Goal: Task Accomplishment & Management: Use online tool/utility

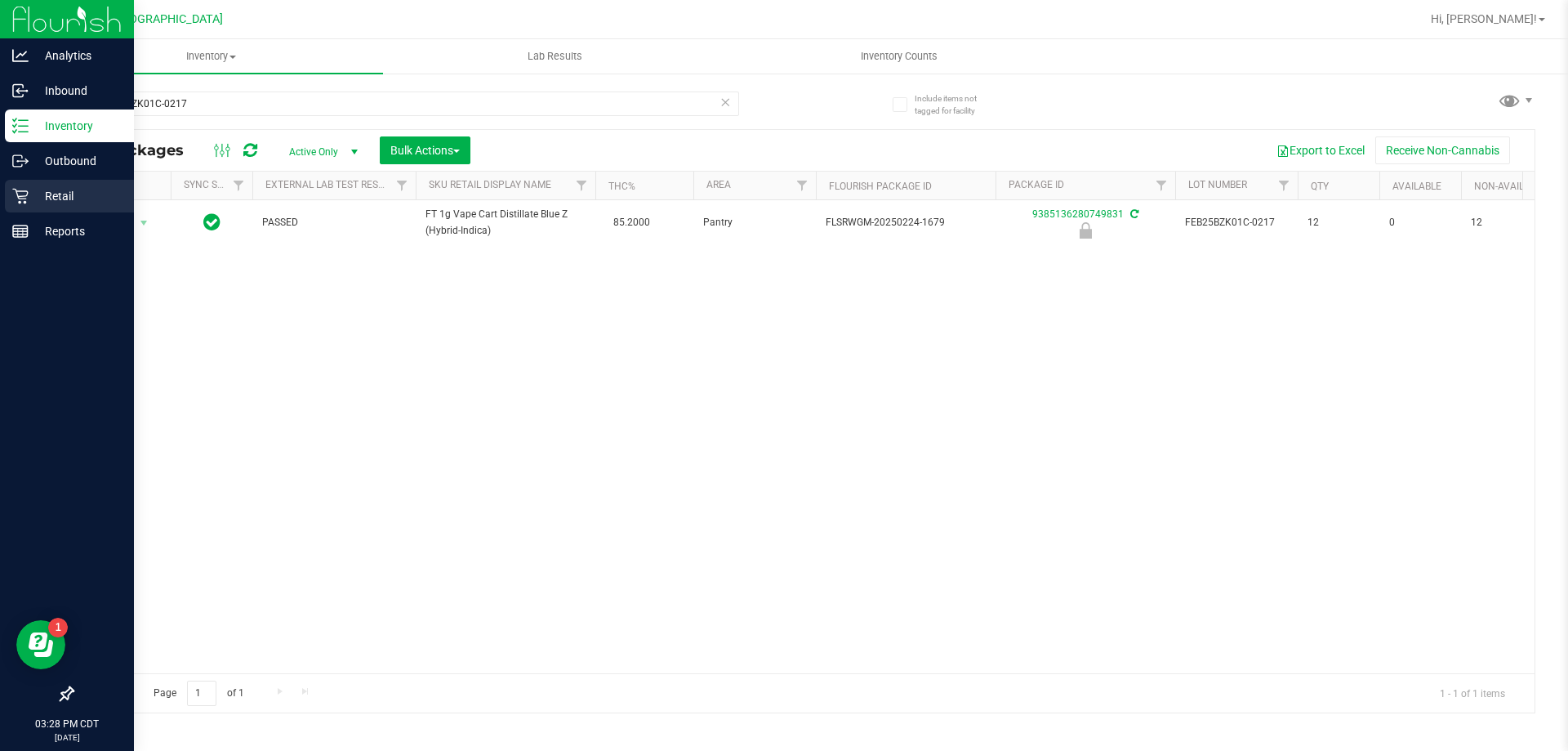
click at [63, 206] on div "Retail" at bounding box center [69, 196] width 129 height 33
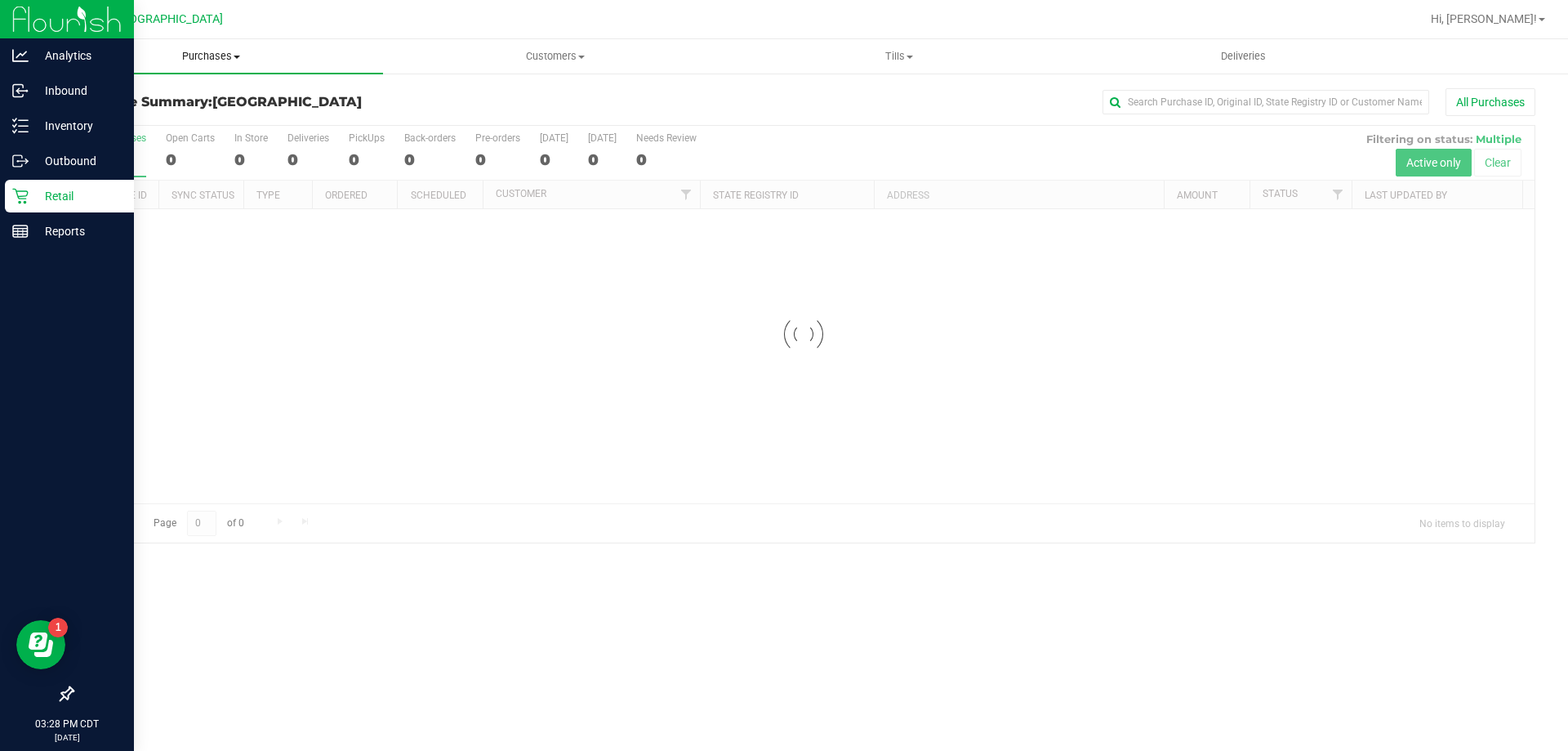
click at [212, 58] on span "Purchases" at bounding box center [211, 57] width 344 height 15
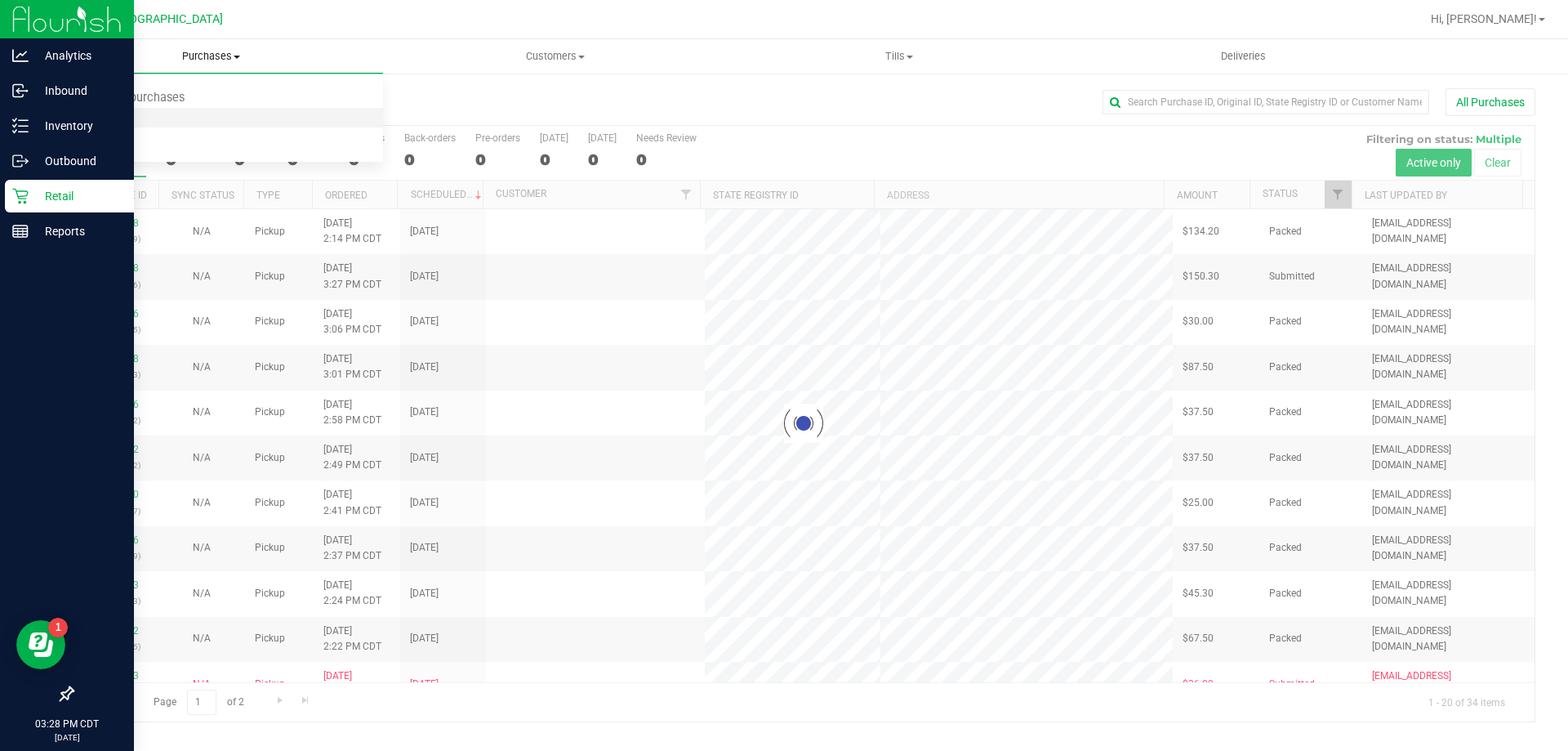
click at [116, 123] on span "Fulfillment" at bounding box center [89, 118] width 101 height 14
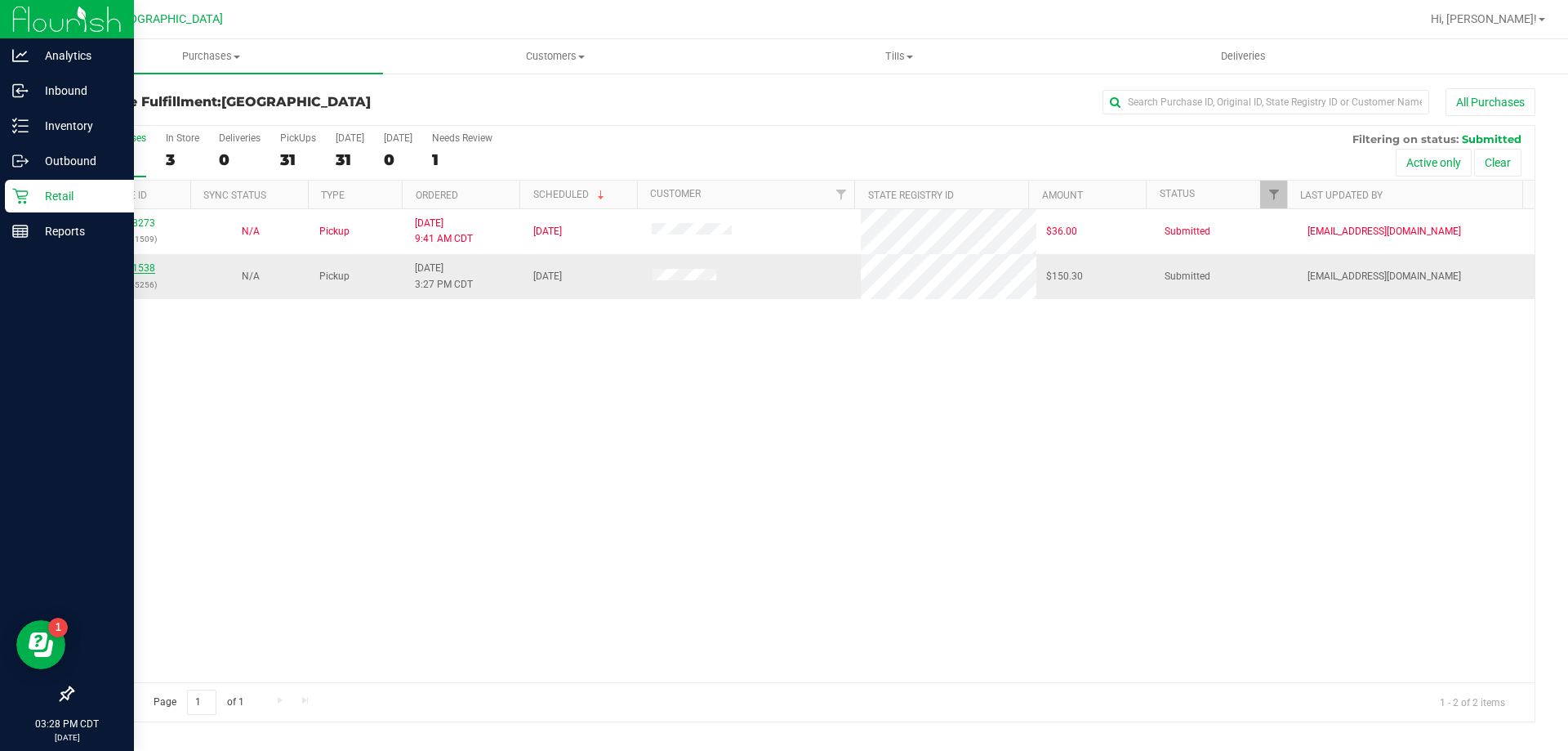
click at [145, 269] on link "11851538" at bounding box center [132, 268] width 46 height 12
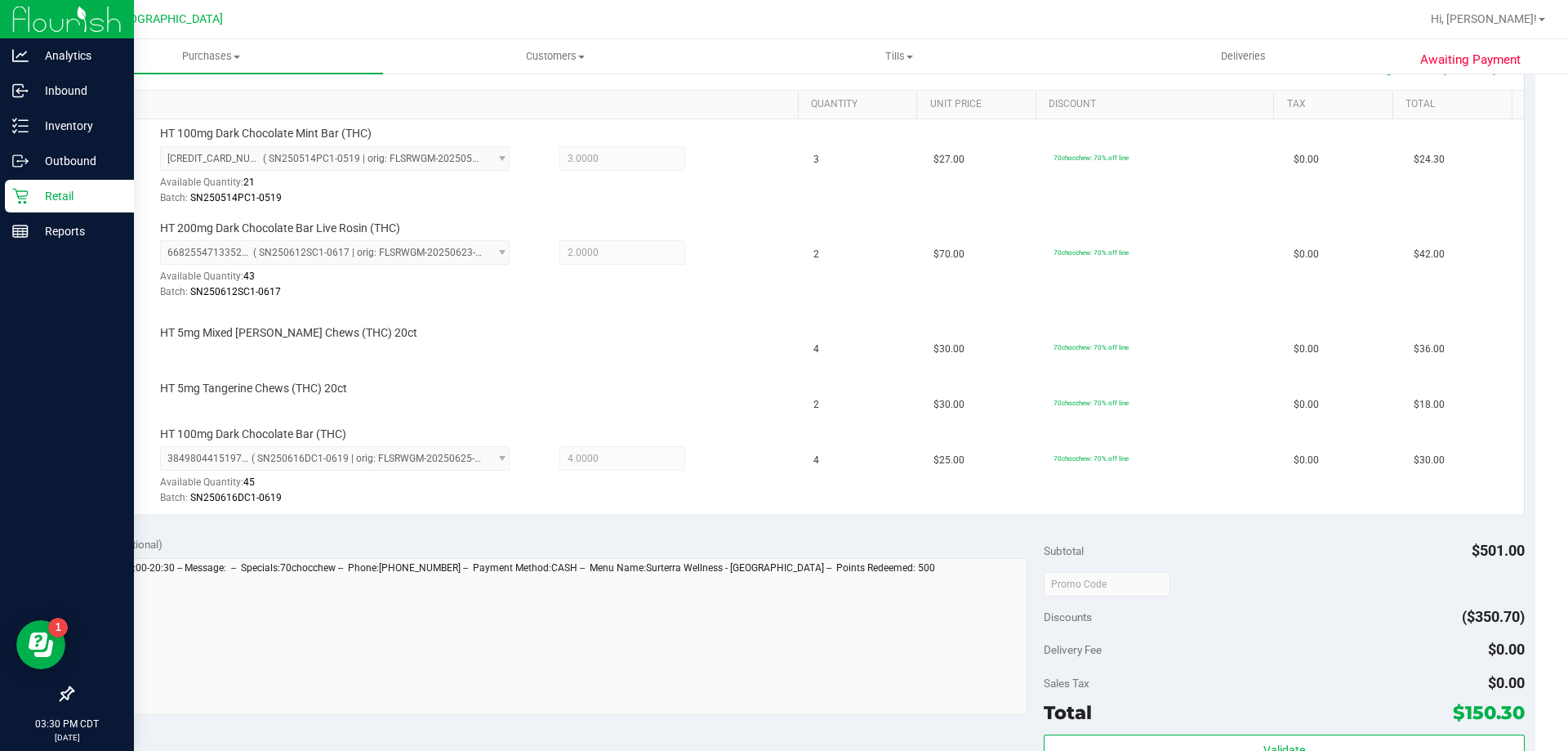
scroll to position [408, 0]
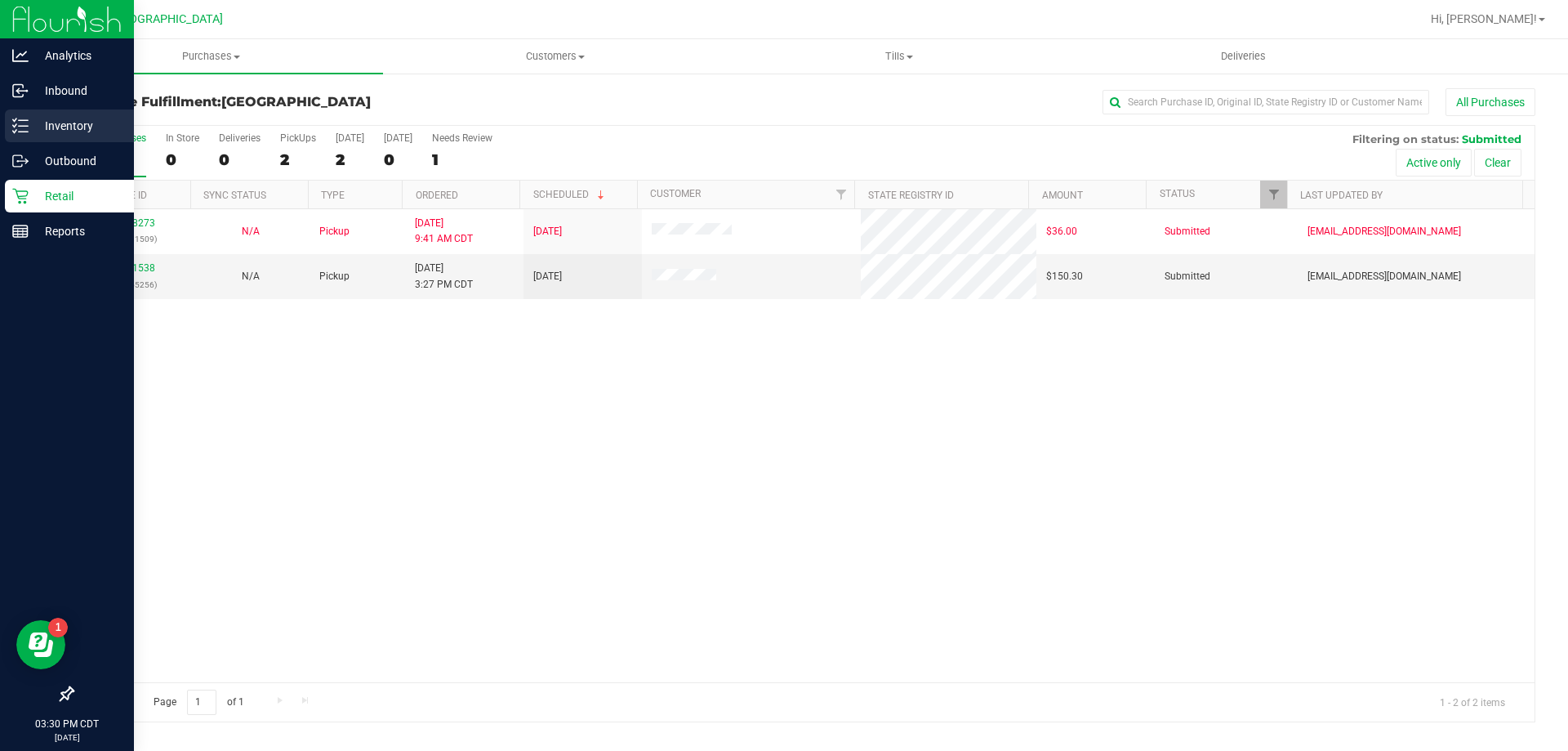
click at [38, 118] on p "Inventory" at bounding box center [77, 125] width 98 height 19
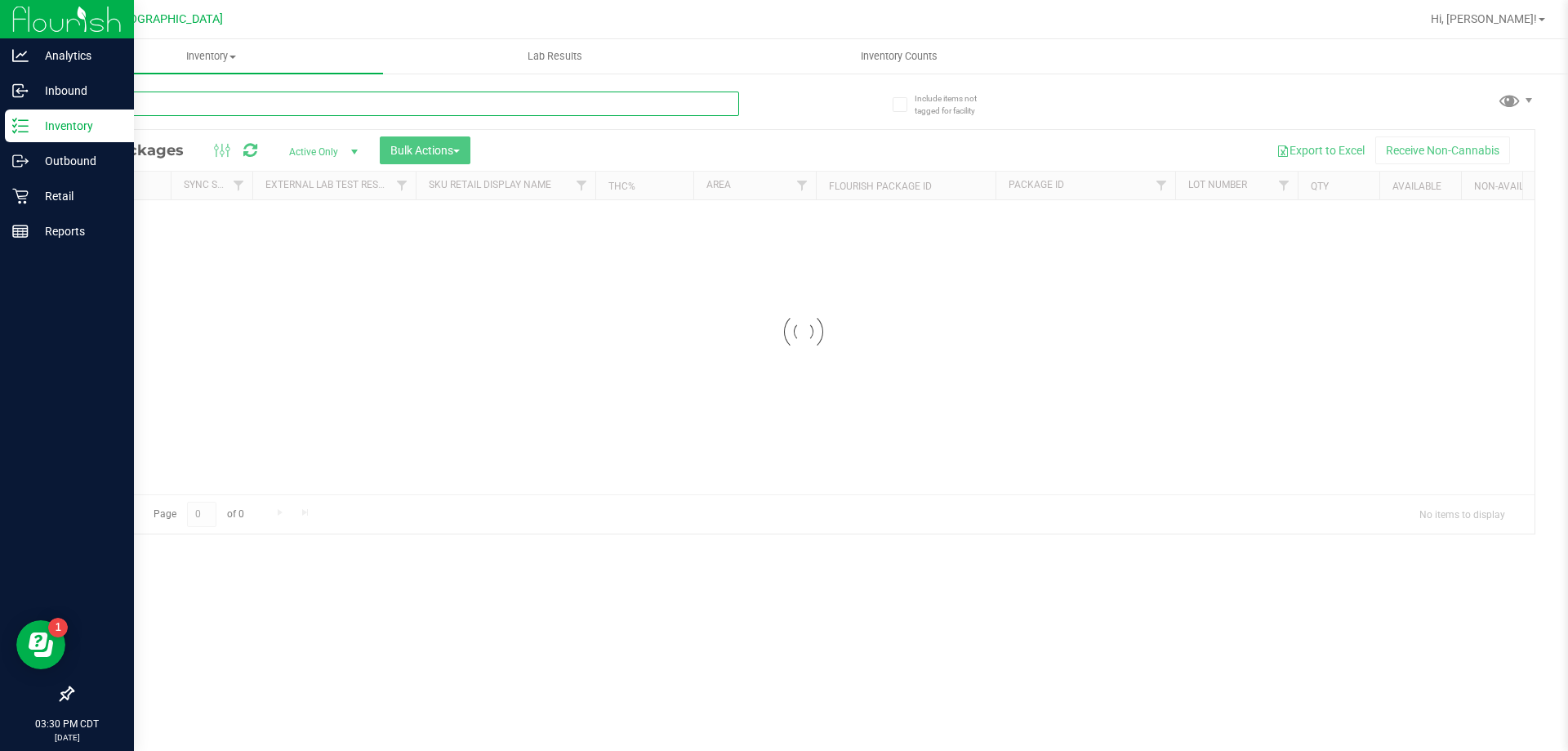
click at [222, 104] on input "text" at bounding box center [406, 103] width 667 height 24
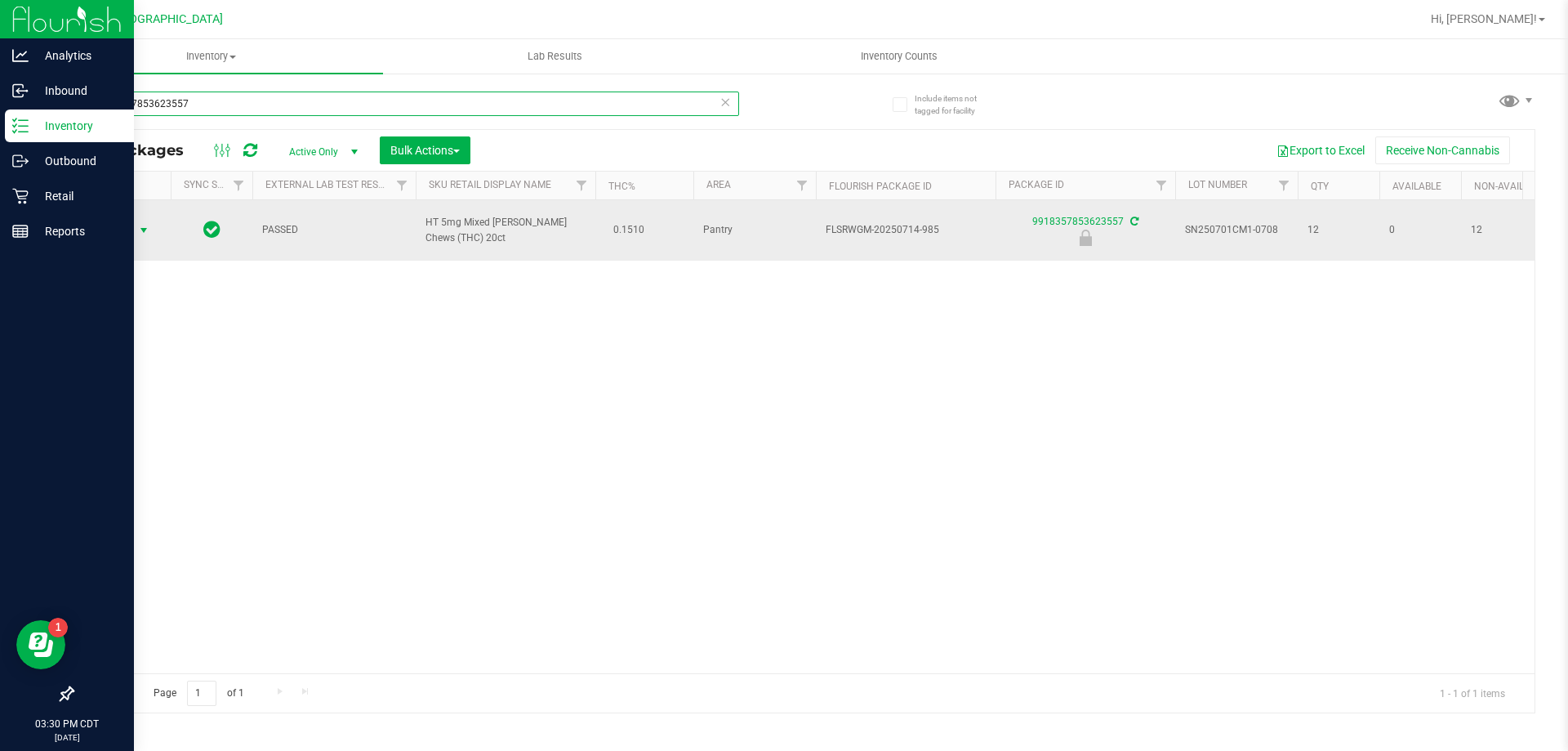
type input "9918357853623557"
click at [116, 219] on span "Action" at bounding box center [110, 230] width 44 height 23
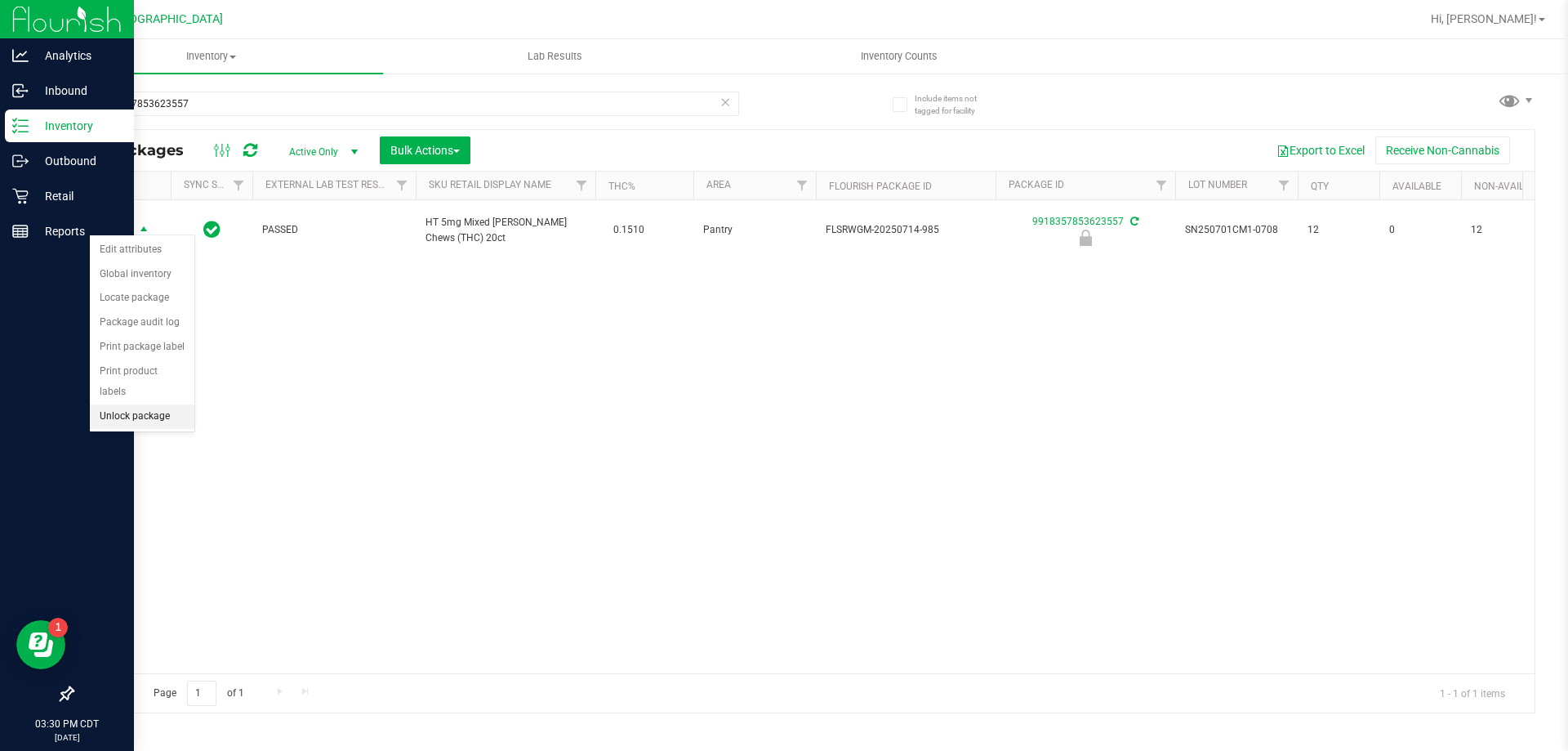
click at [113, 404] on li "Unlock package" at bounding box center [141, 416] width 105 height 24
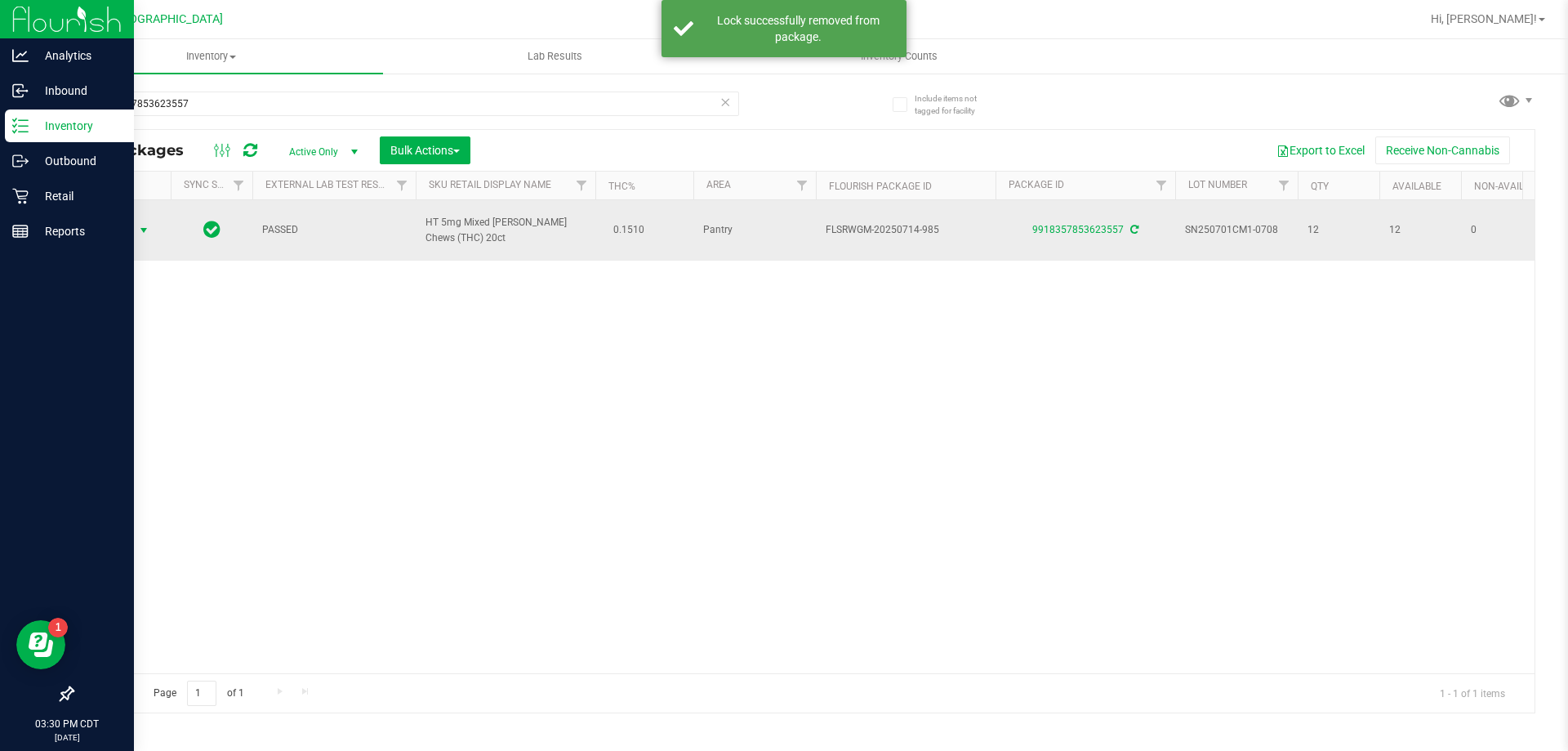
click at [122, 220] on span "Action" at bounding box center [110, 230] width 44 height 23
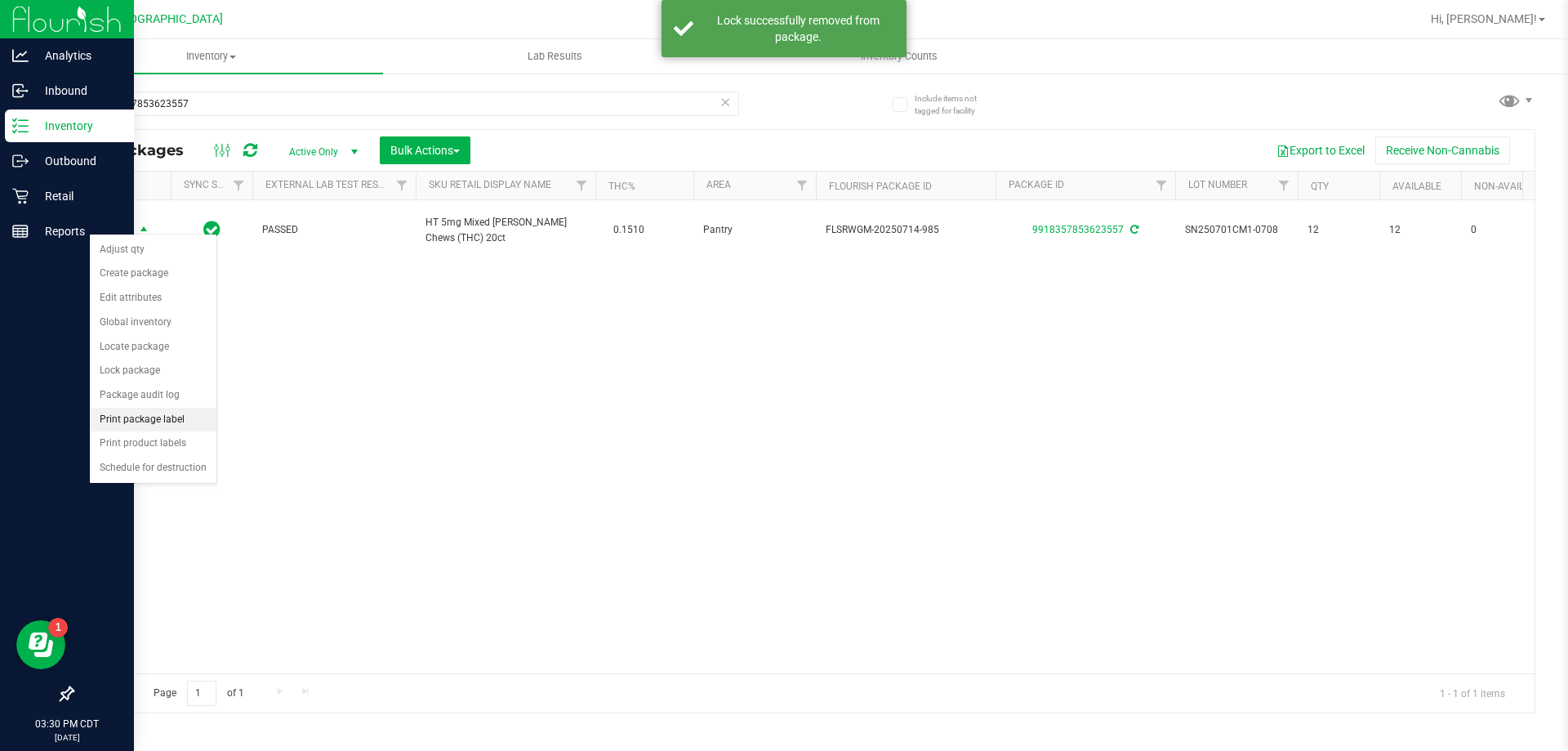
click at [140, 417] on li "Print package label" at bounding box center [152, 419] width 126 height 24
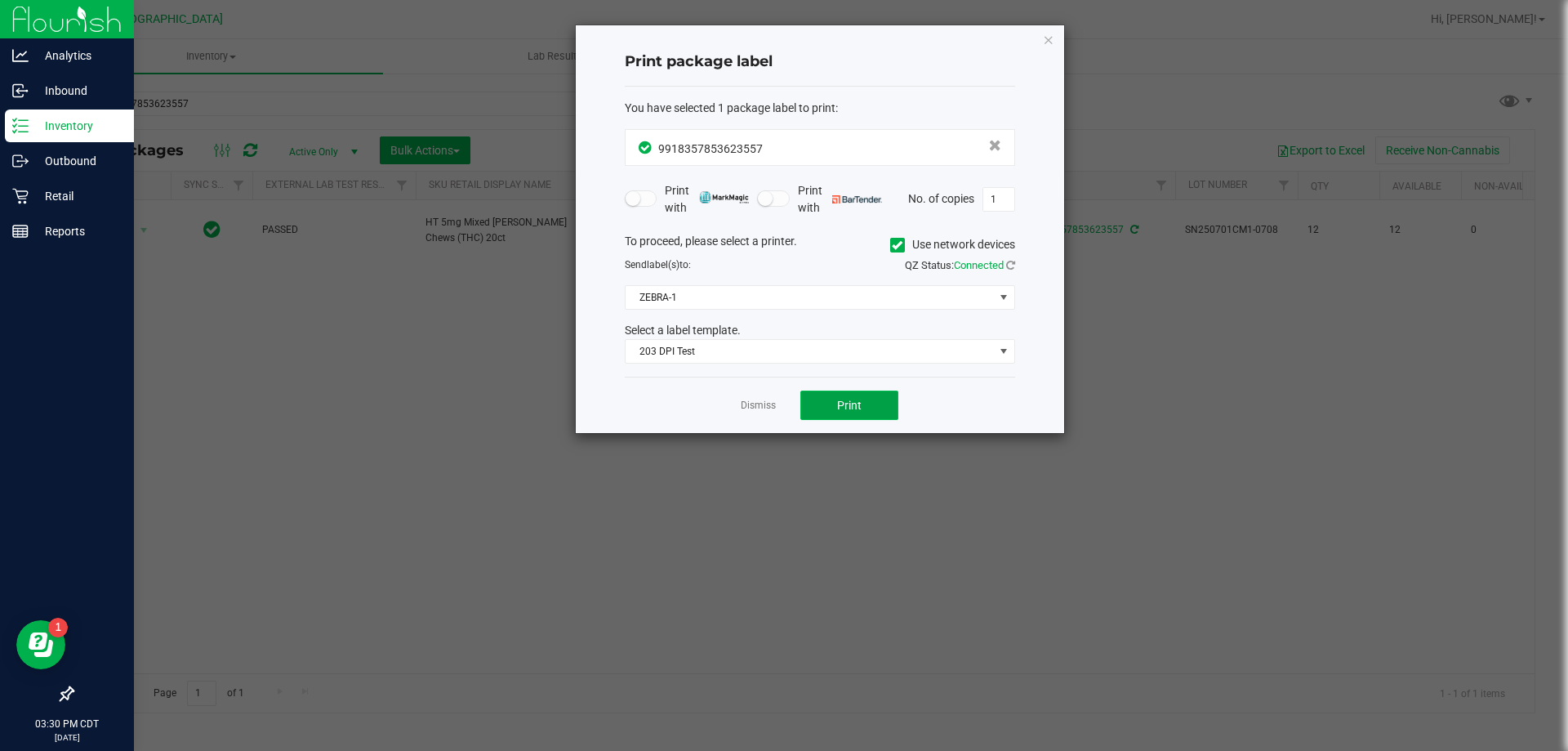
click at [851, 406] on span "Print" at bounding box center [849, 406] width 24 height 13
click at [1050, 46] on icon "button" at bounding box center [1049, 38] width 12 height 19
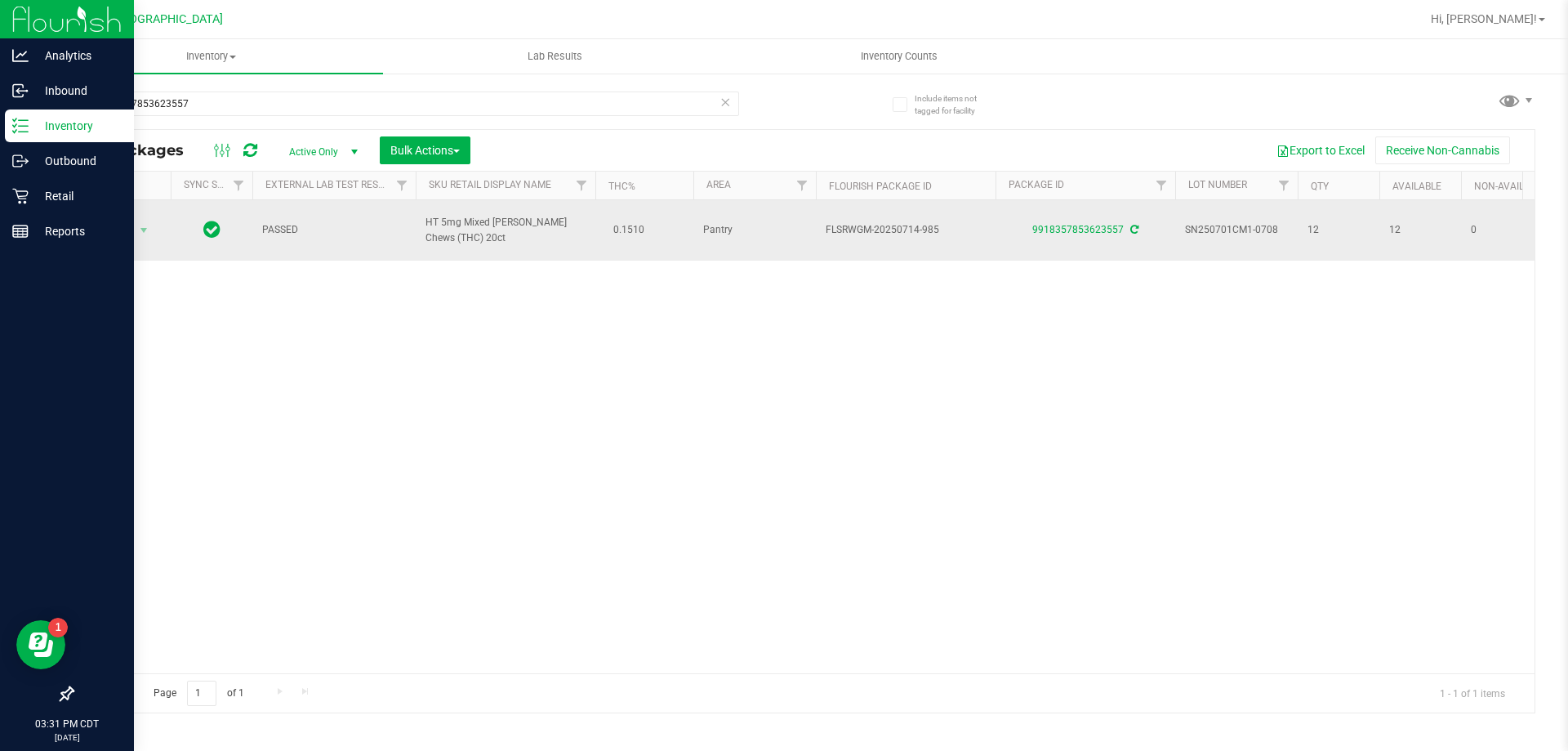
drag, startPoint x: 448, startPoint y: 221, endPoint x: 396, endPoint y: 212, distance: 52.8
copy tr "HT 5mg Mixed Berry Chews (THC) 20ct"
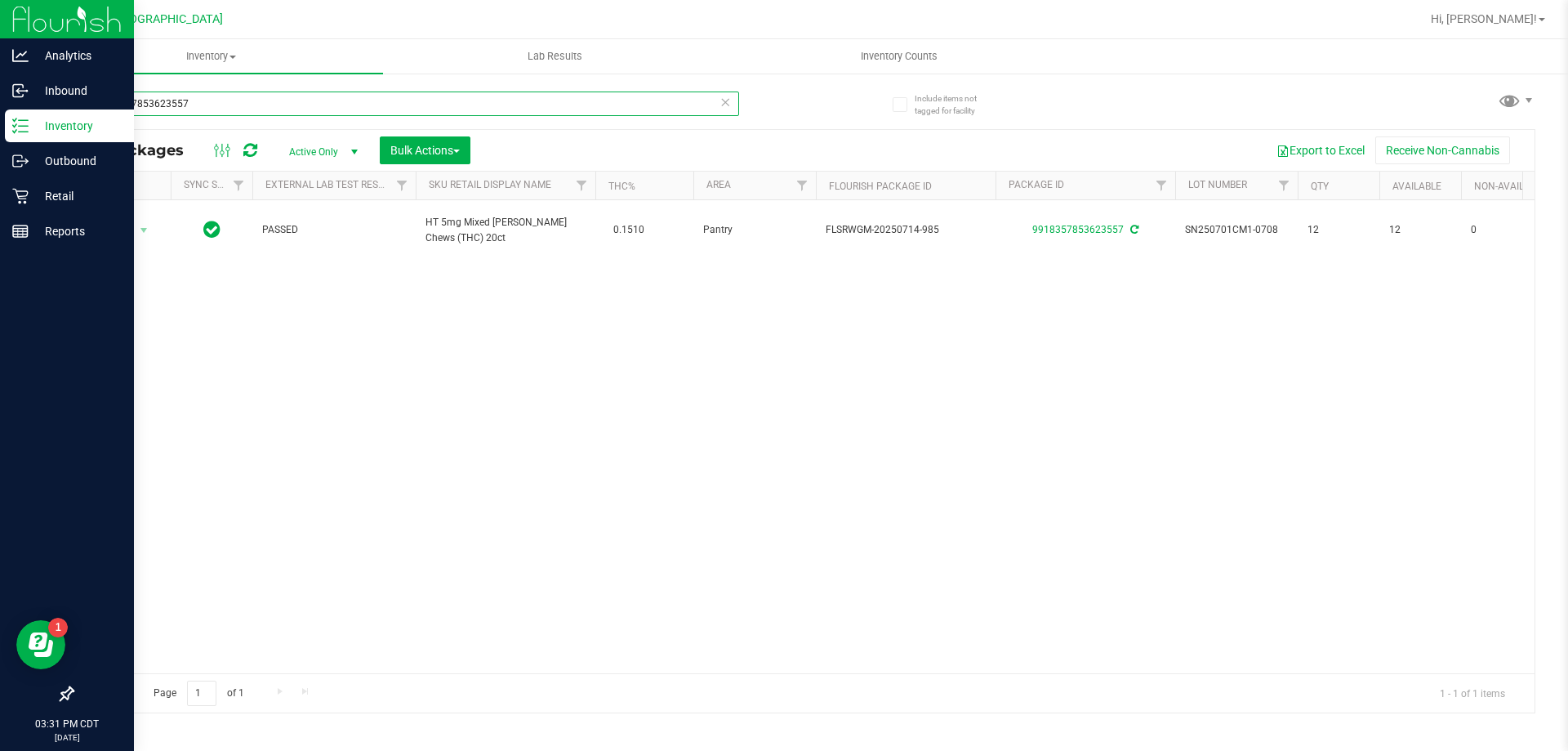
drag, startPoint x: 210, startPoint y: 105, endPoint x: 0, endPoint y: 37, distance: 220.7
click at [0, 37] on div "Analytics Inbound Inventory Outbound Retail Reports 03:31 PM CDT 08/26/2025 08/…" at bounding box center [784, 376] width 1568 height 751
paste input "HT 5mg Mixed Berry Chews (THC) 20ct"
type input "HT 5mg Mixed Berry Chews (THC) 20ct"
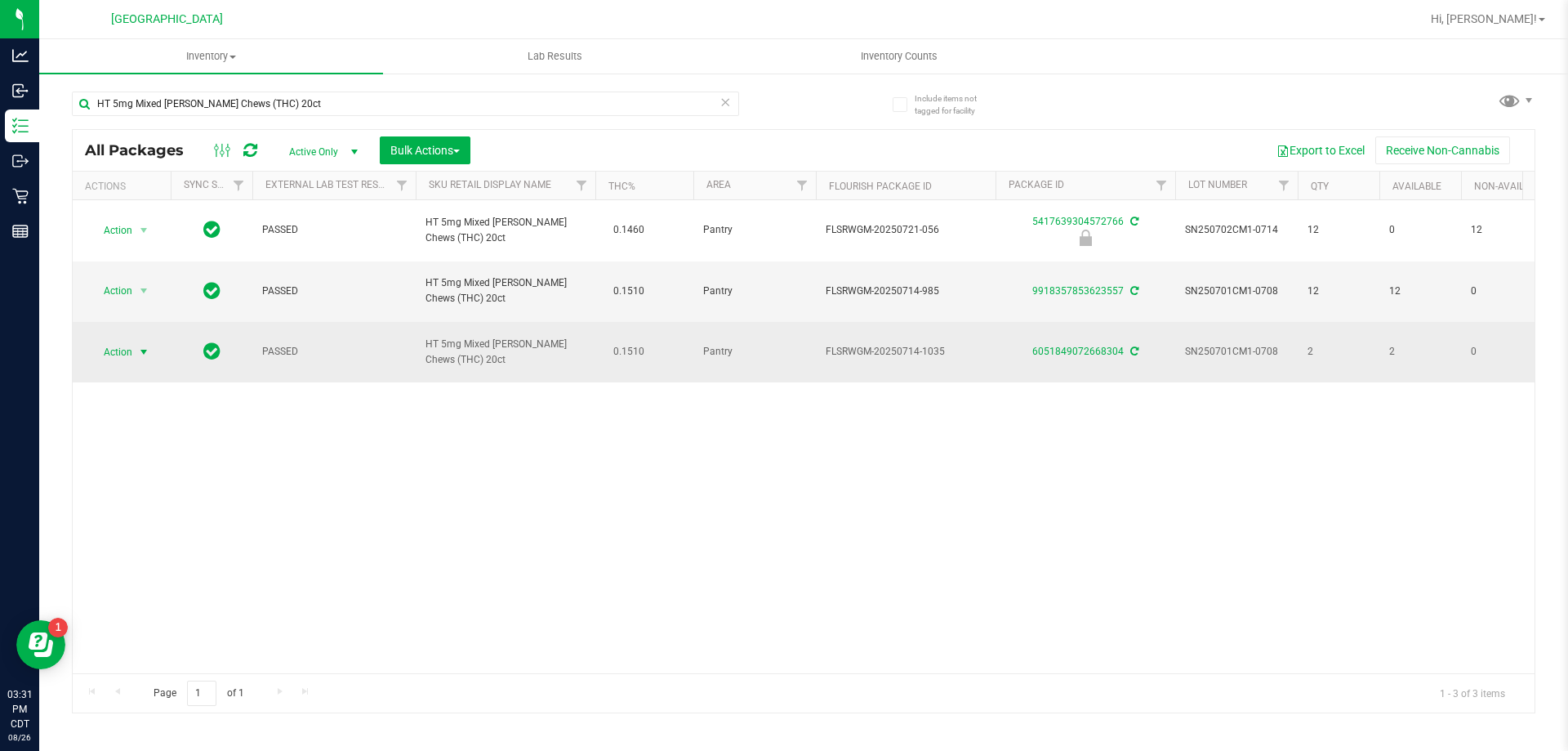
click at [124, 340] on span "Action" at bounding box center [110, 351] width 44 height 23
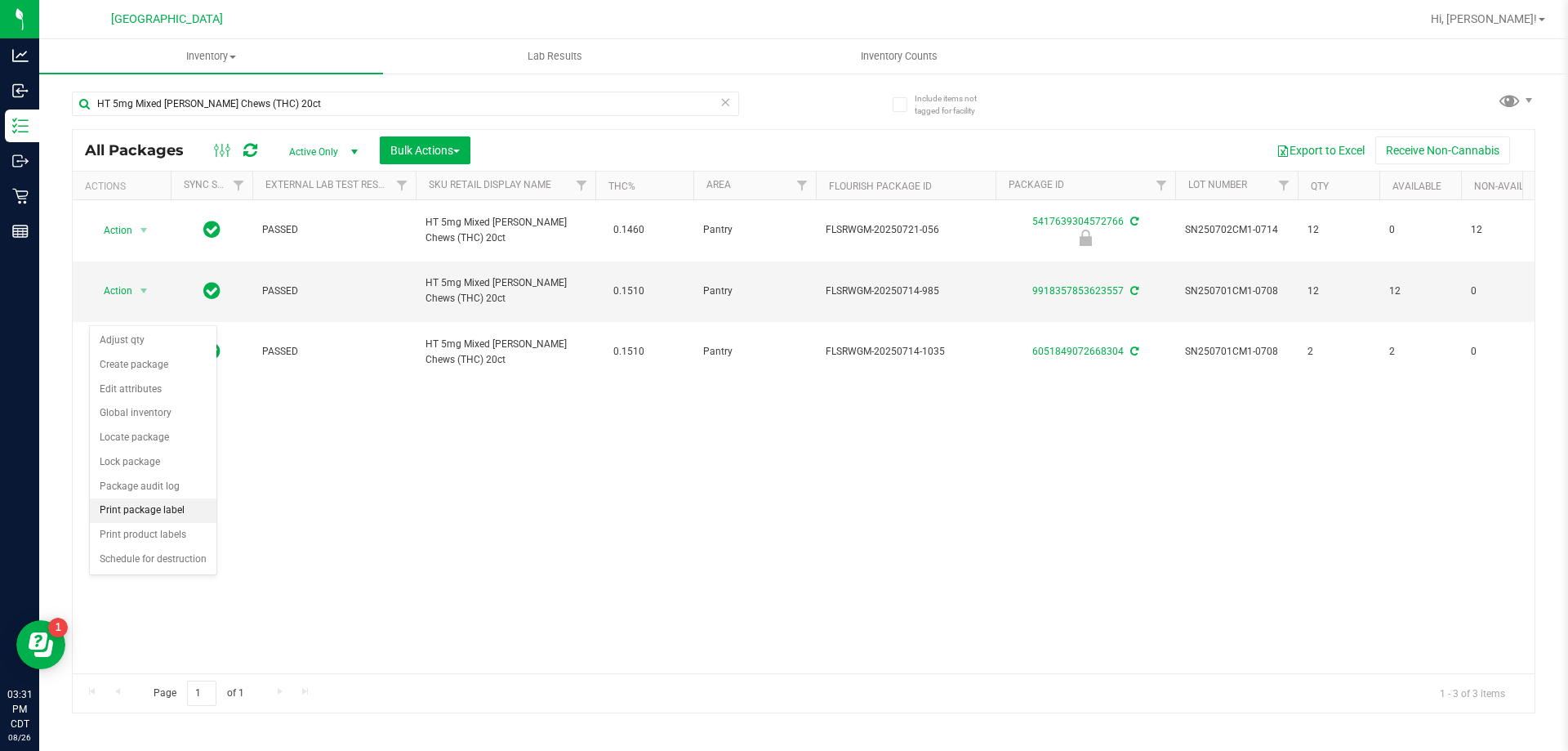
click at [184, 508] on li "Print package label" at bounding box center [152, 510] width 126 height 24
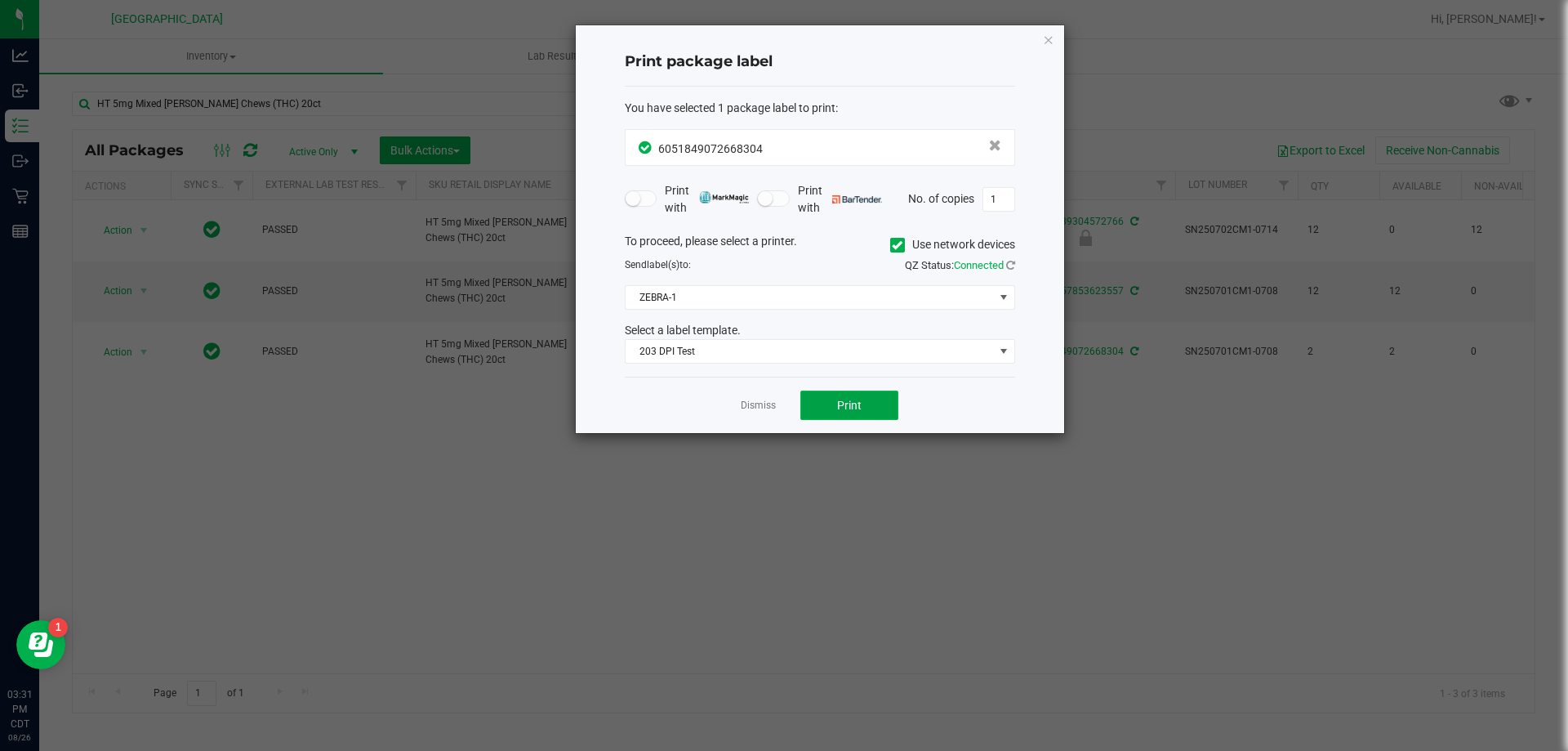
click at [869, 411] on button "Print" at bounding box center [849, 405] width 98 height 29
click at [1049, 44] on icon "button" at bounding box center [1049, 38] width 12 height 19
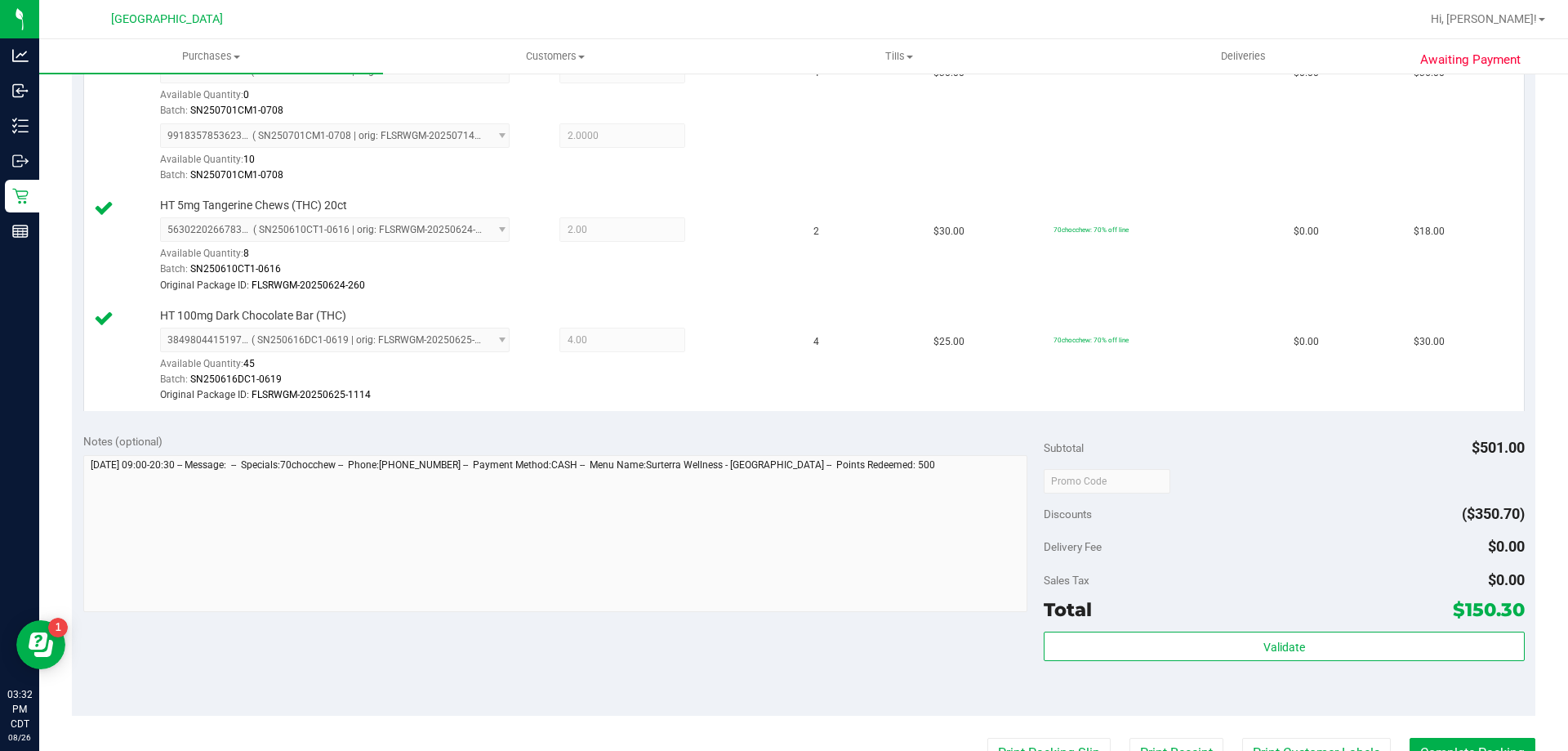
scroll to position [735, 0]
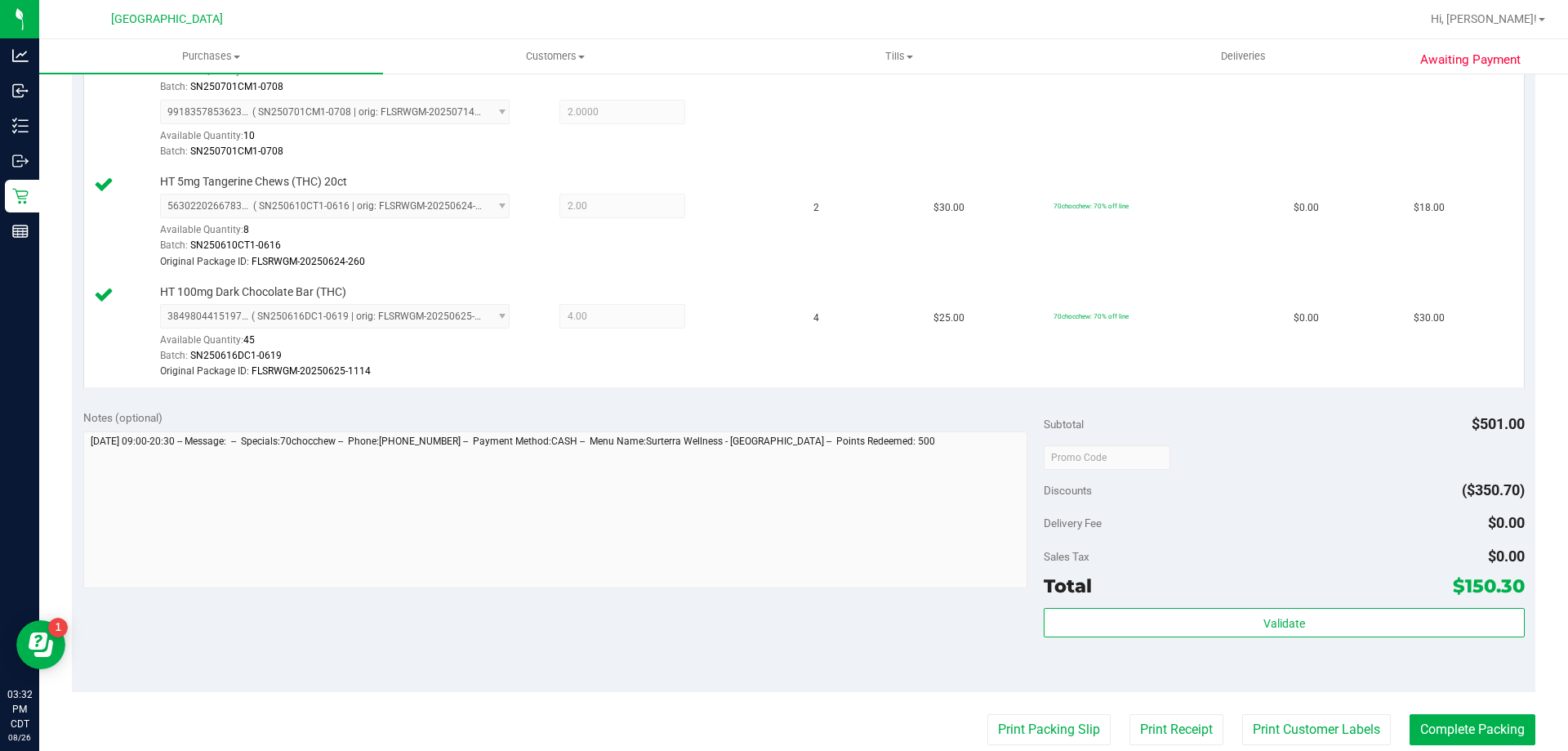
click at [1228, 637] on div "Validate" at bounding box center [1284, 623] width 480 height 31
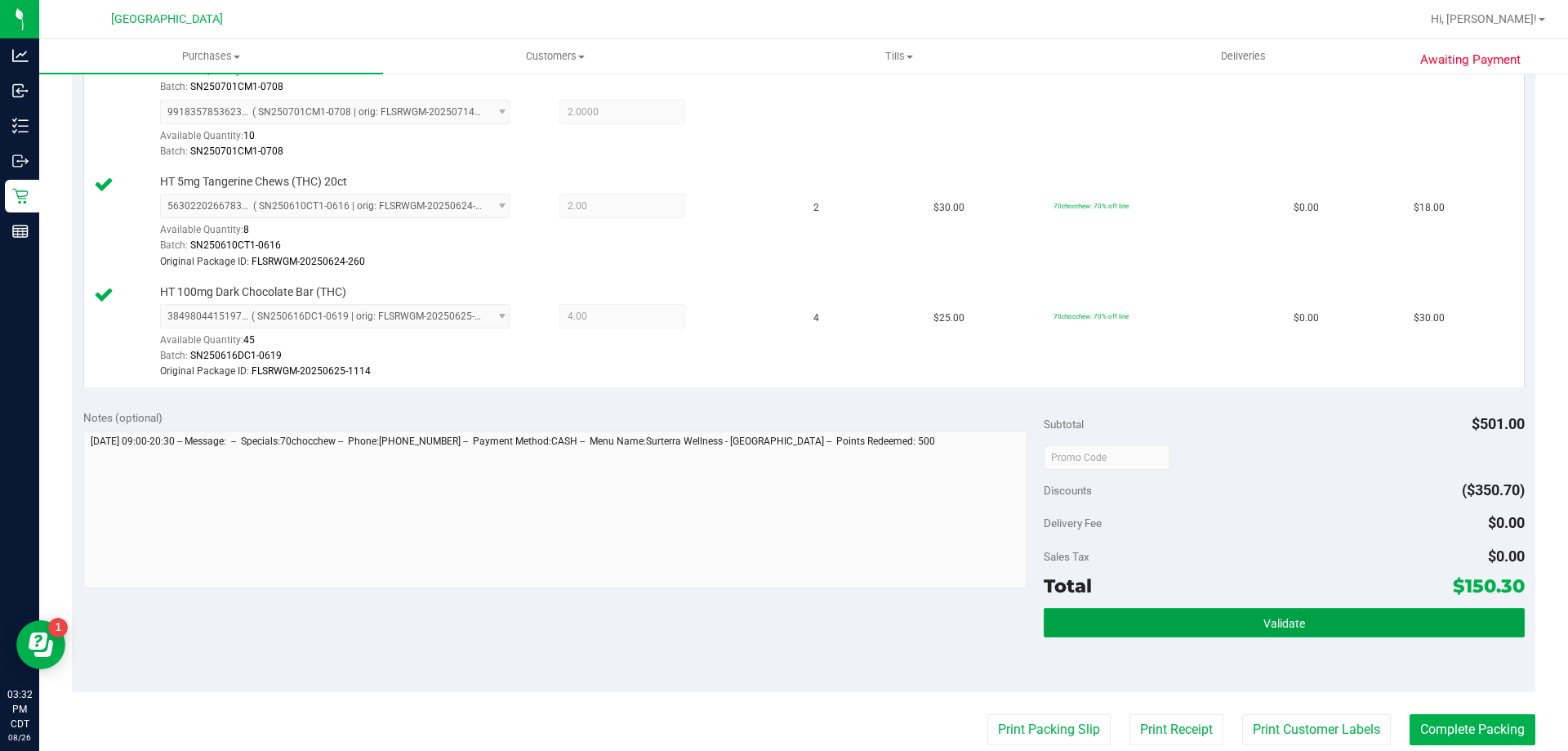
click at [1233, 626] on button "Validate" at bounding box center [1284, 622] width 480 height 29
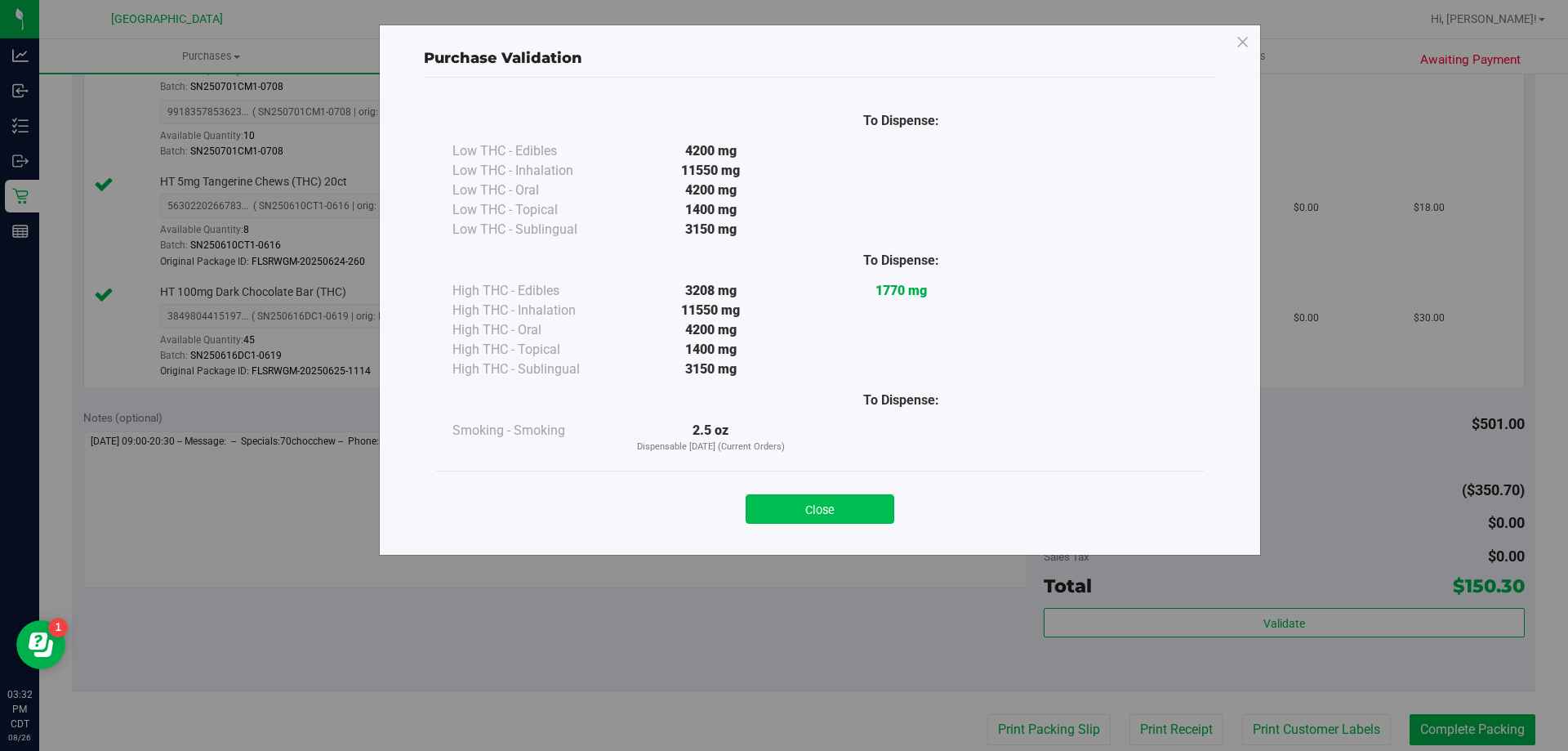
click at [849, 509] on button "Close" at bounding box center [820, 508] width 149 height 29
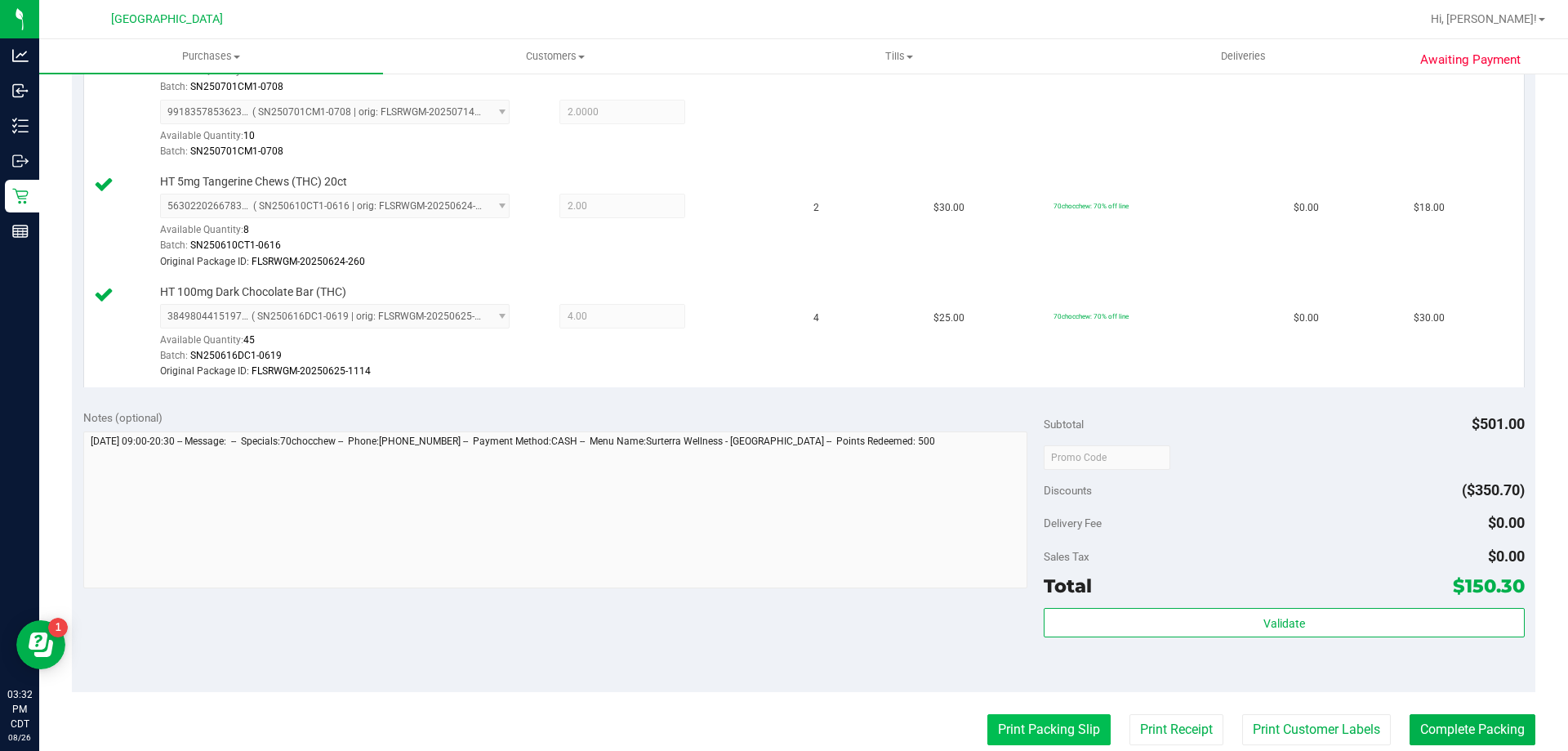
click at [1004, 741] on button "Print Packing Slip" at bounding box center [1049, 729] width 123 height 31
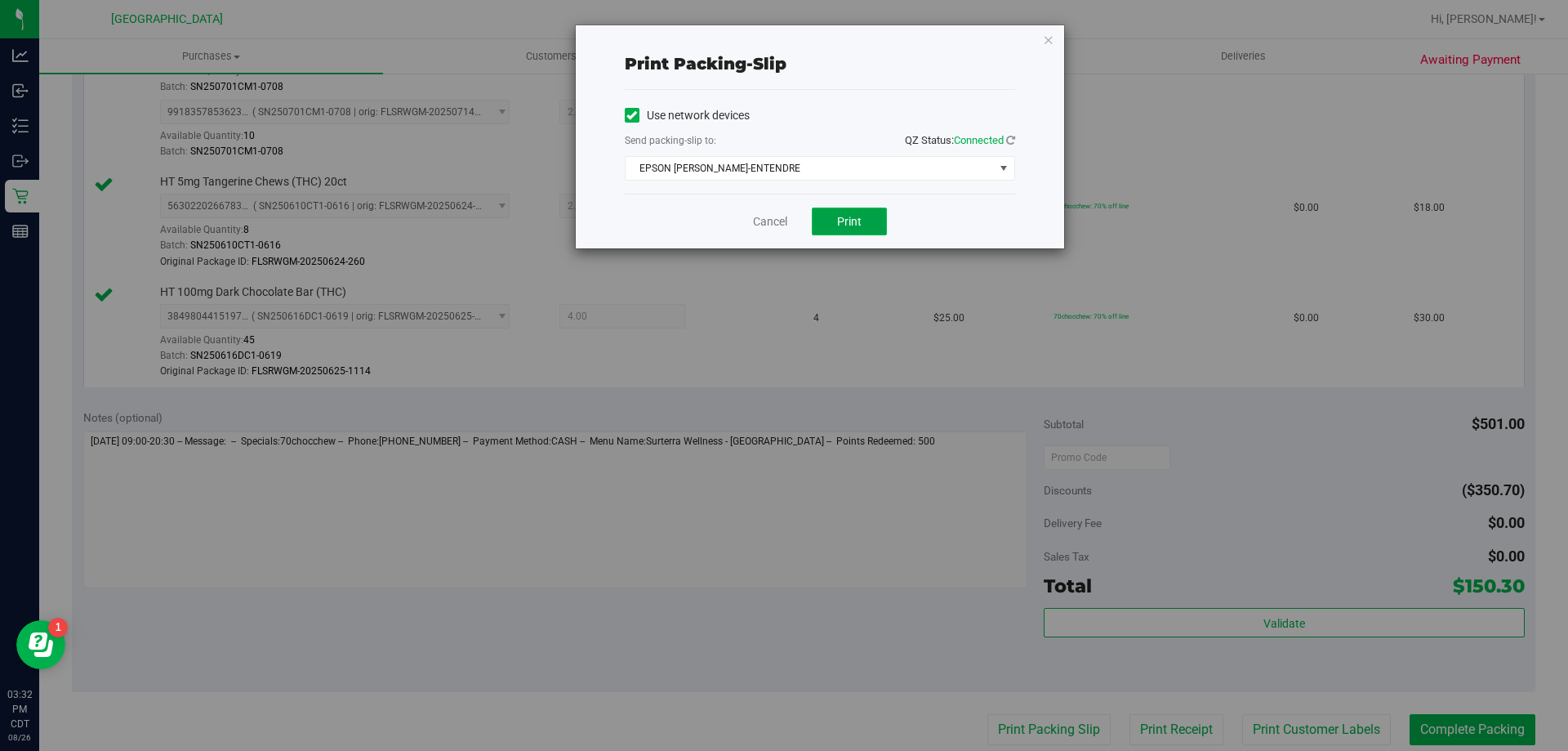
click at [827, 217] on button "Print" at bounding box center [850, 221] width 75 height 28
click at [777, 227] on link "Cancel" at bounding box center [769, 222] width 34 height 18
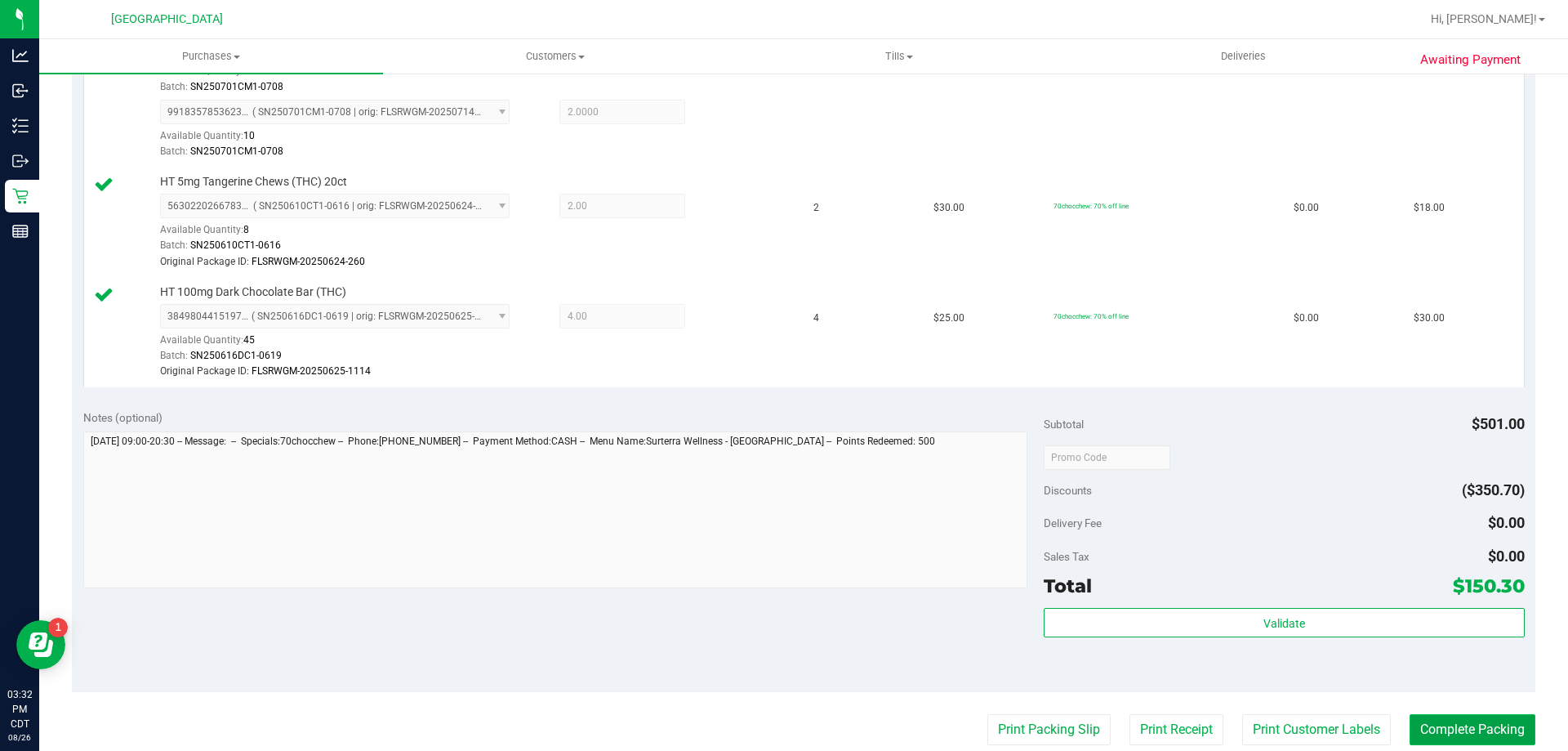
click at [1472, 735] on button "Complete Packing" at bounding box center [1473, 729] width 125 height 31
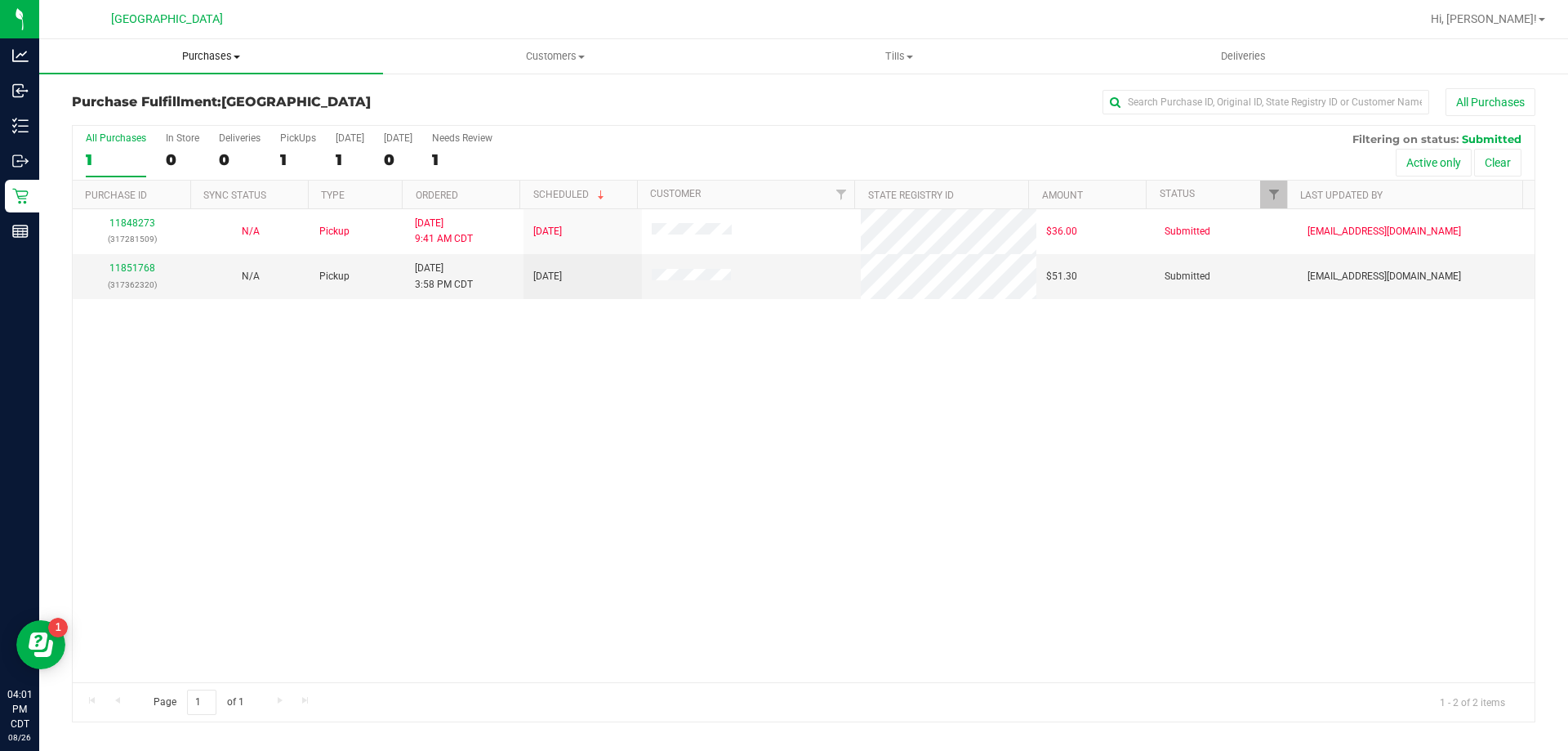
click at [217, 57] on span "Purchases" at bounding box center [211, 57] width 344 height 15
click at [184, 119] on li "Fulfillment" at bounding box center [211, 118] width 344 height 19
click at [124, 263] on link "11851768" at bounding box center [132, 268] width 46 height 12
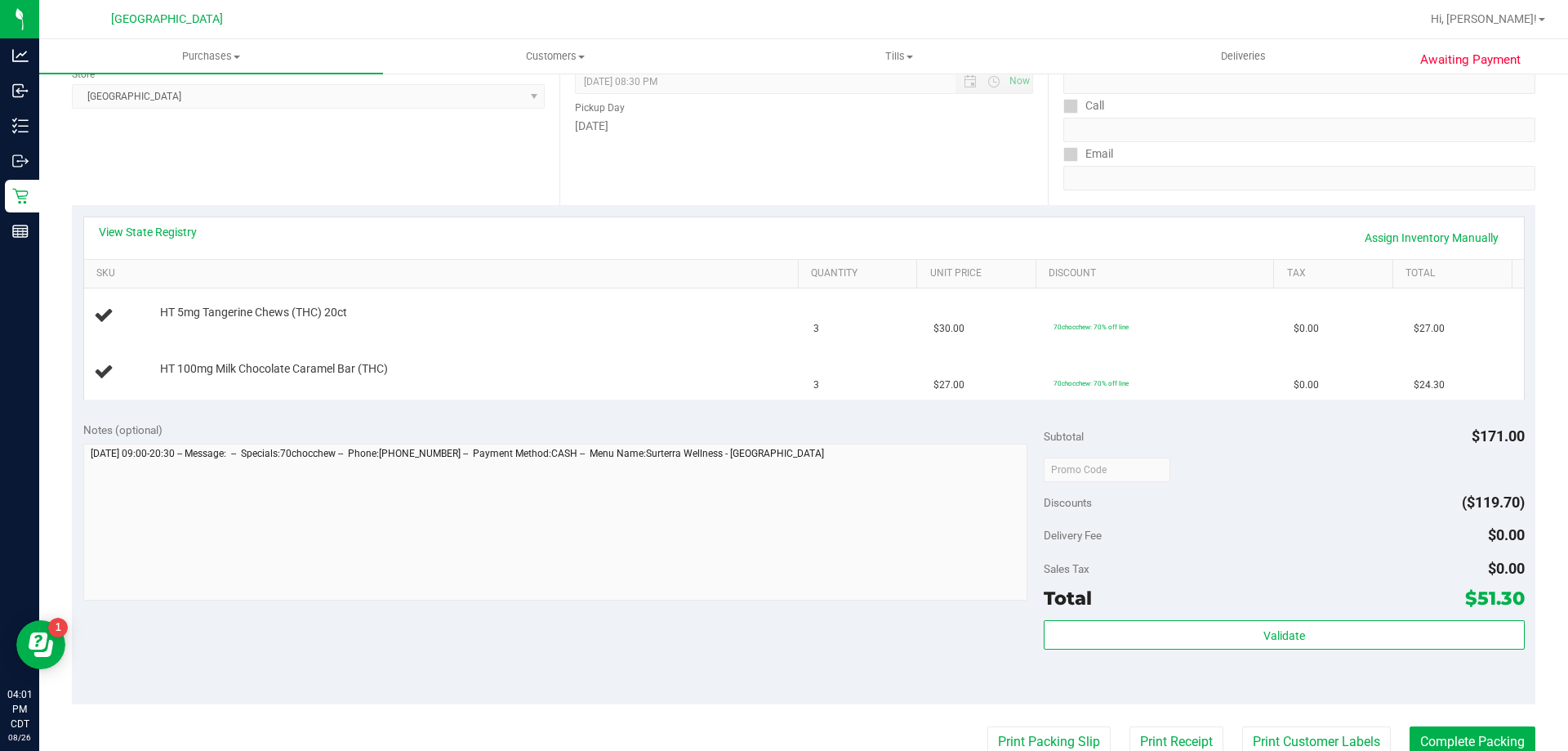
scroll to position [245, 0]
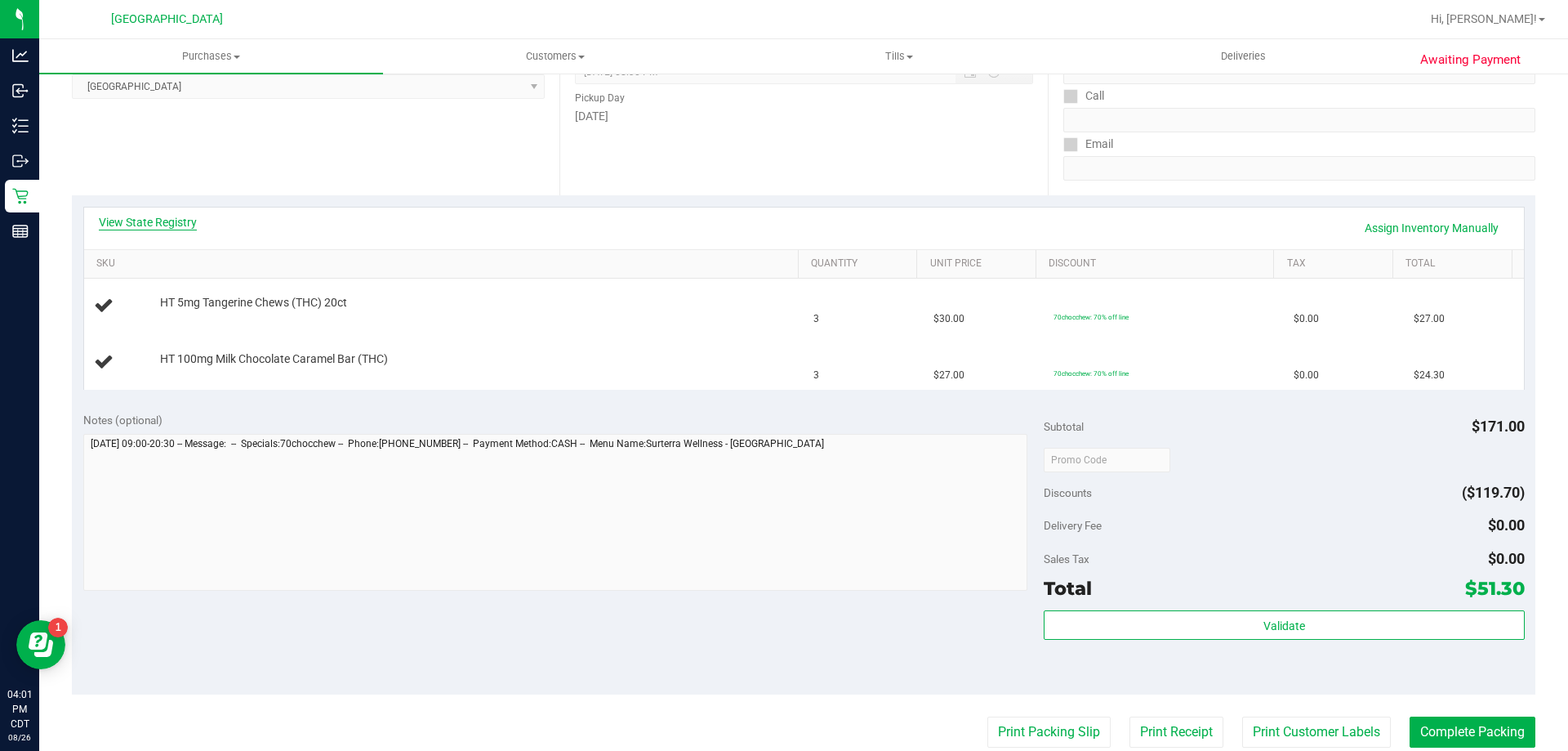
click at [156, 224] on link "View State Registry" at bounding box center [147, 222] width 98 height 17
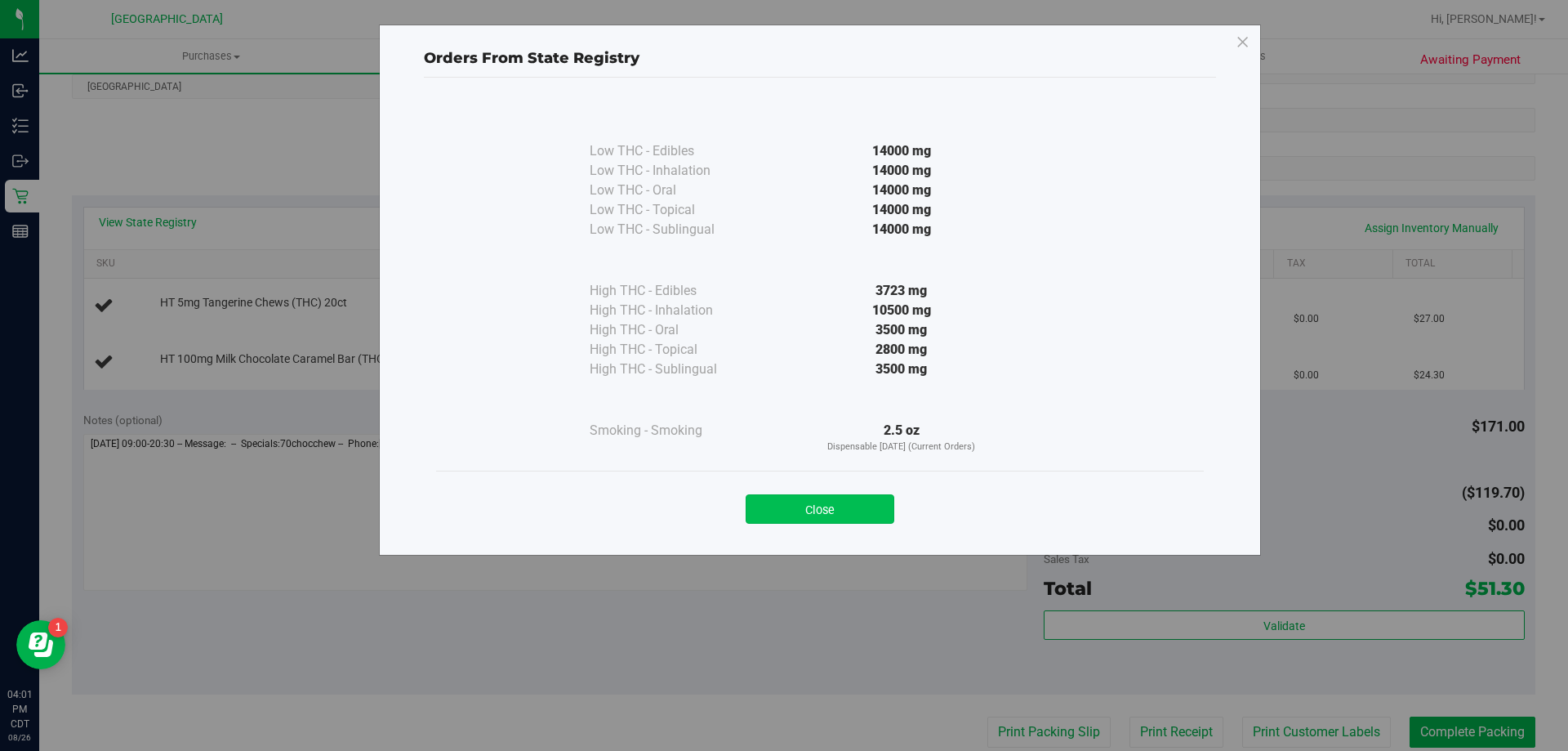
click at [833, 519] on button "Close" at bounding box center [820, 508] width 149 height 29
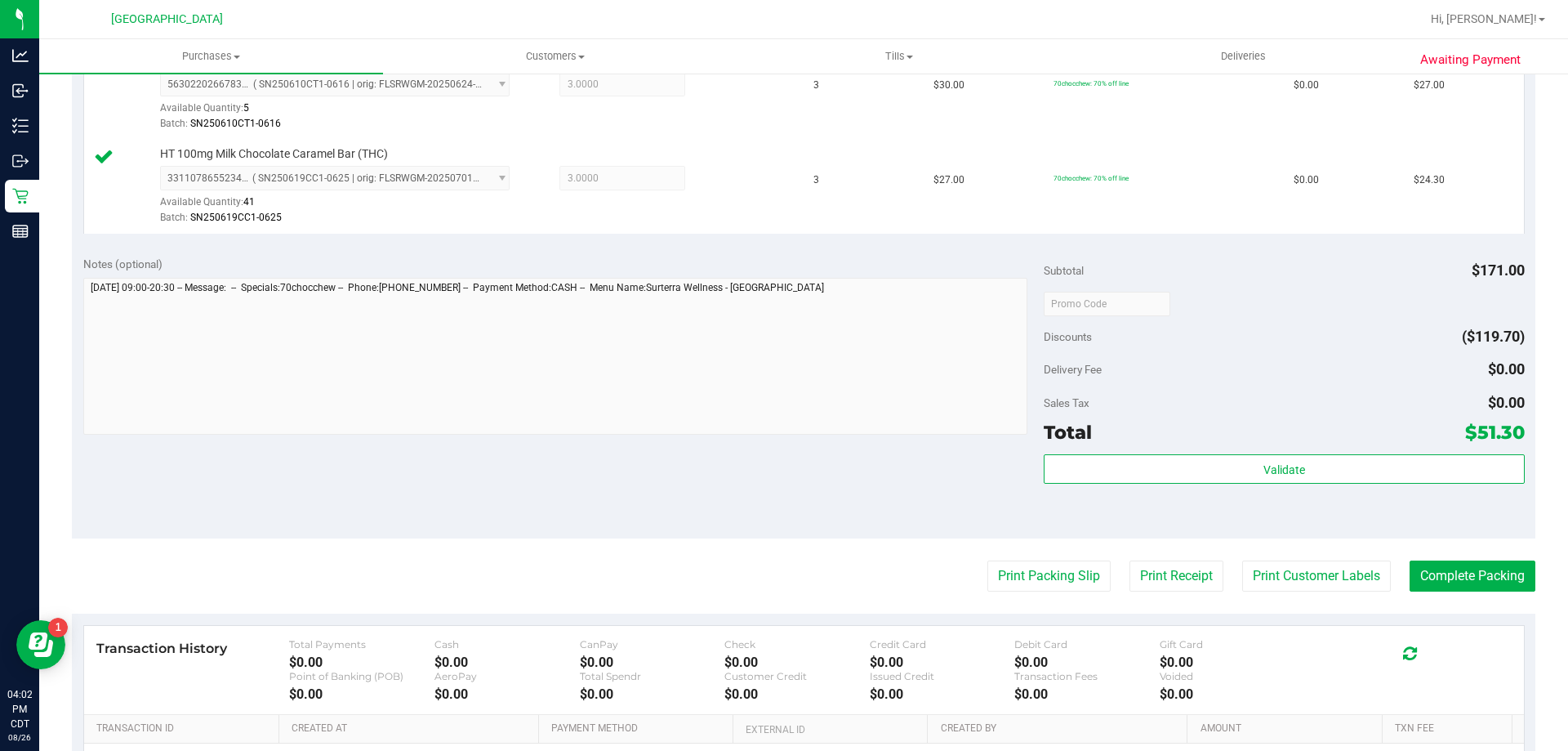
scroll to position [572, 0]
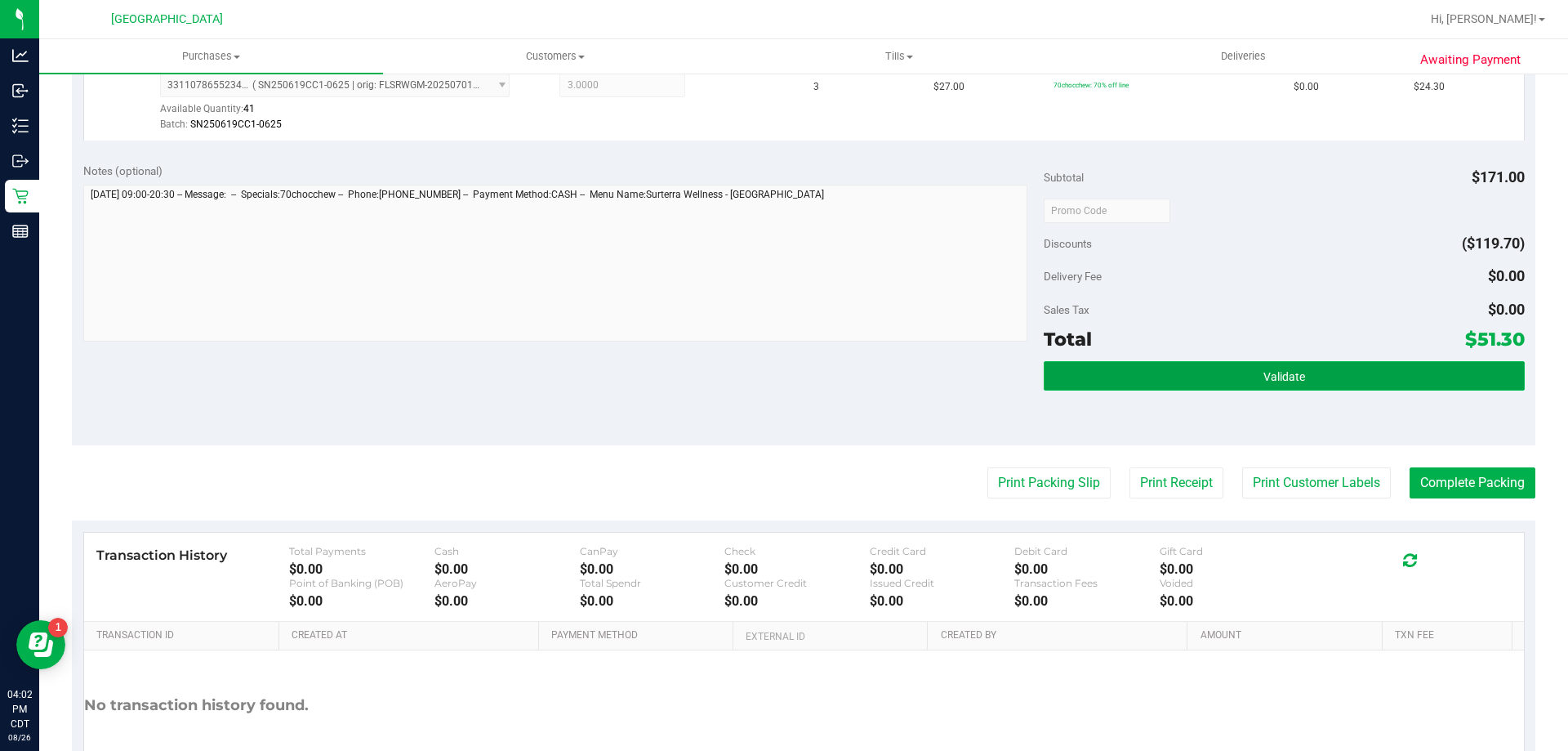
click at [1250, 381] on button "Validate" at bounding box center [1284, 376] width 480 height 29
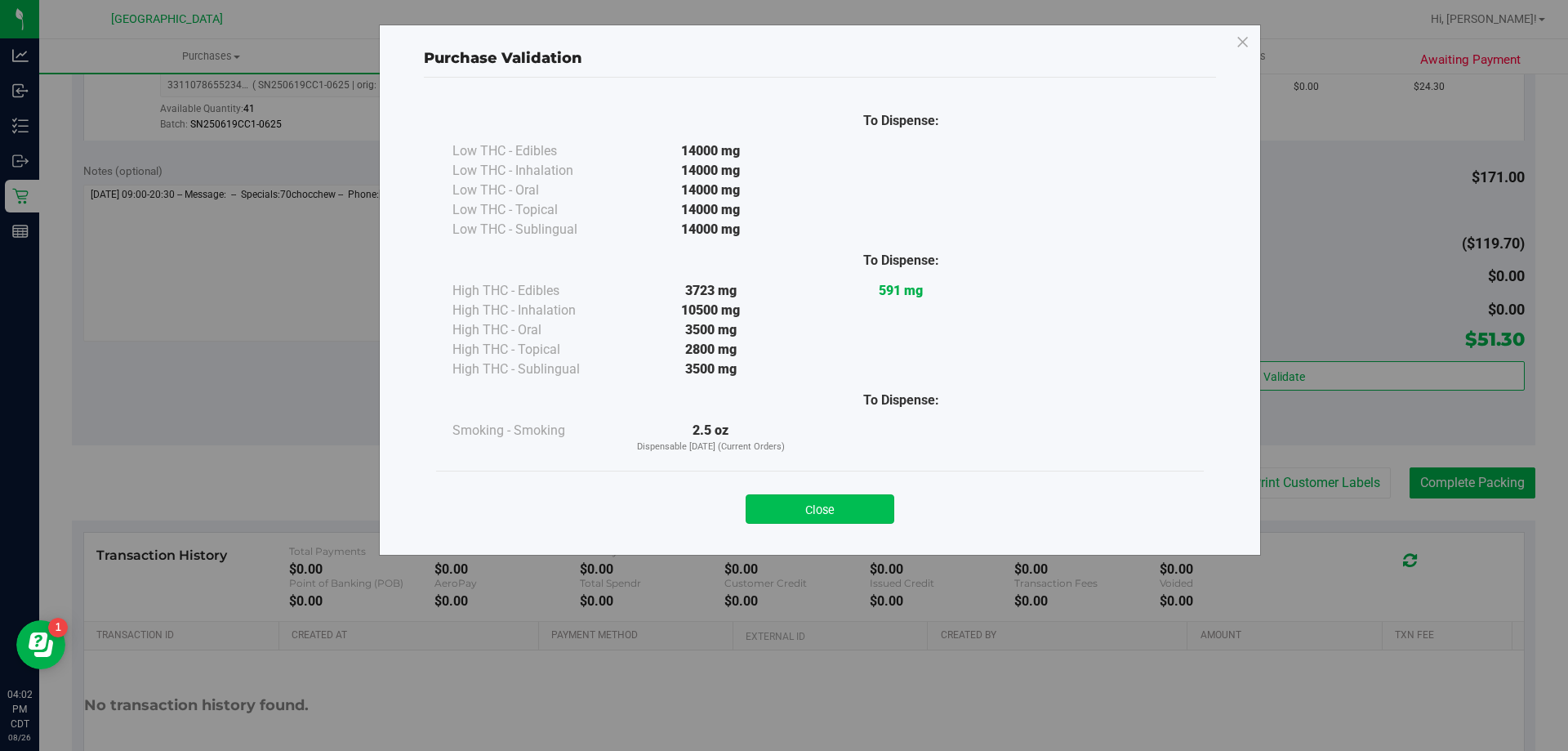
click at [820, 510] on button "Close" at bounding box center [820, 508] width 149 height 29
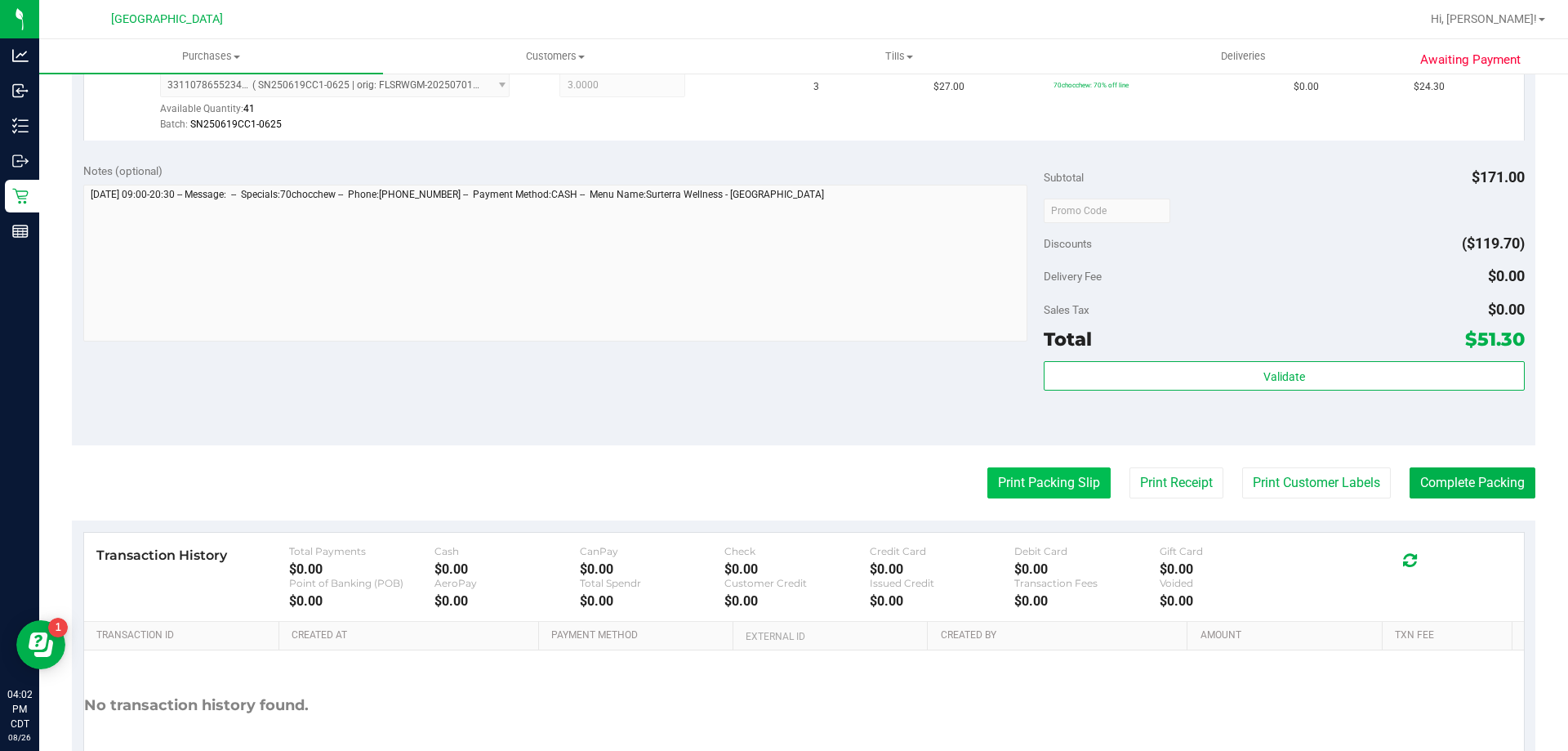
click at [1017, 493] on button "Print Packing Slip" at bounding box center [1049, 483] width 123 height 31
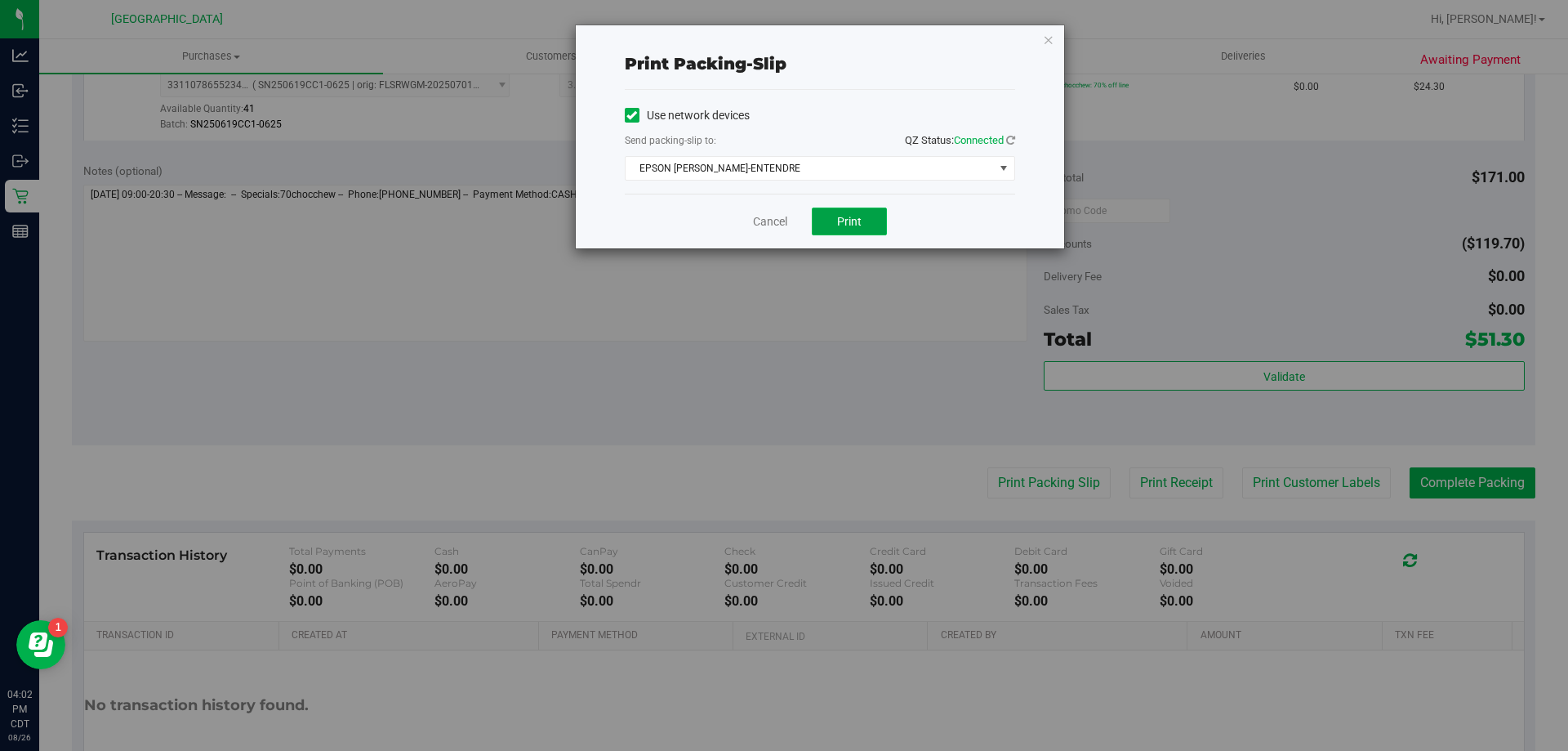
click at [834, 224] on button "Print" at bounding box center [850, 221] width 75 height 28
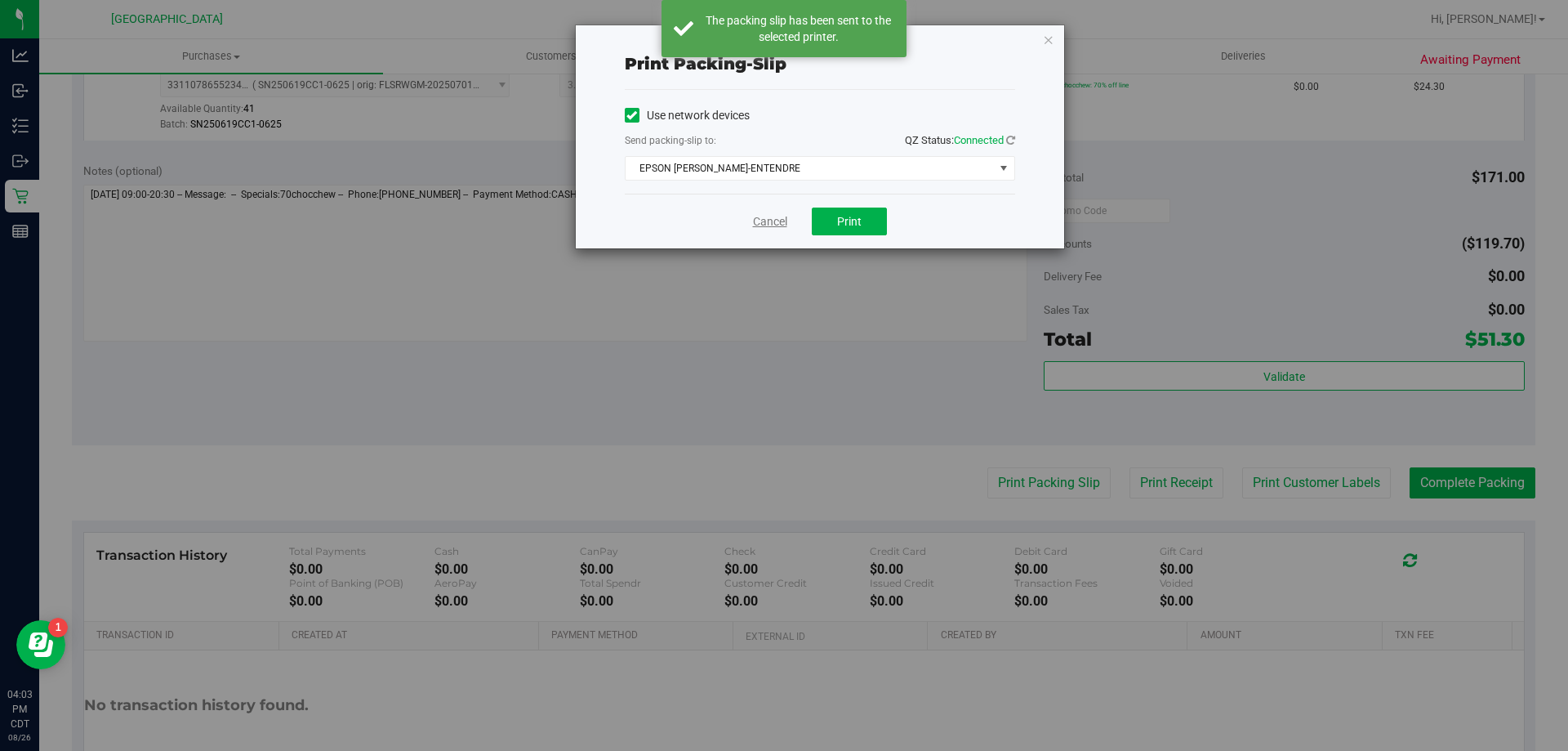
click at [763, 222] on link "Cancel" at bounding box center [769, 222] width 34 height 18
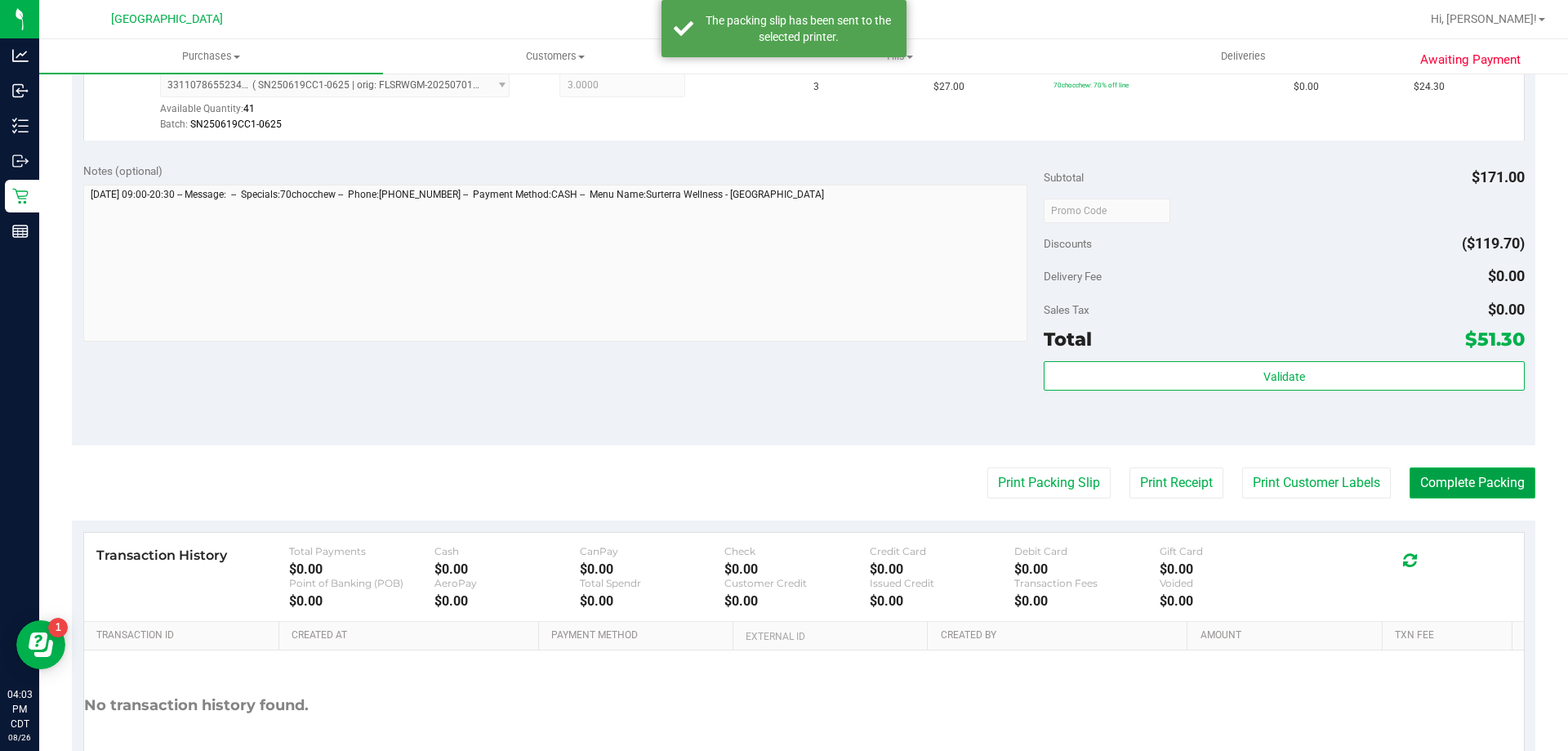
click at [1453, 485] on button "Complete Packing" at bounding box center [1473, 483] width 125 height 31
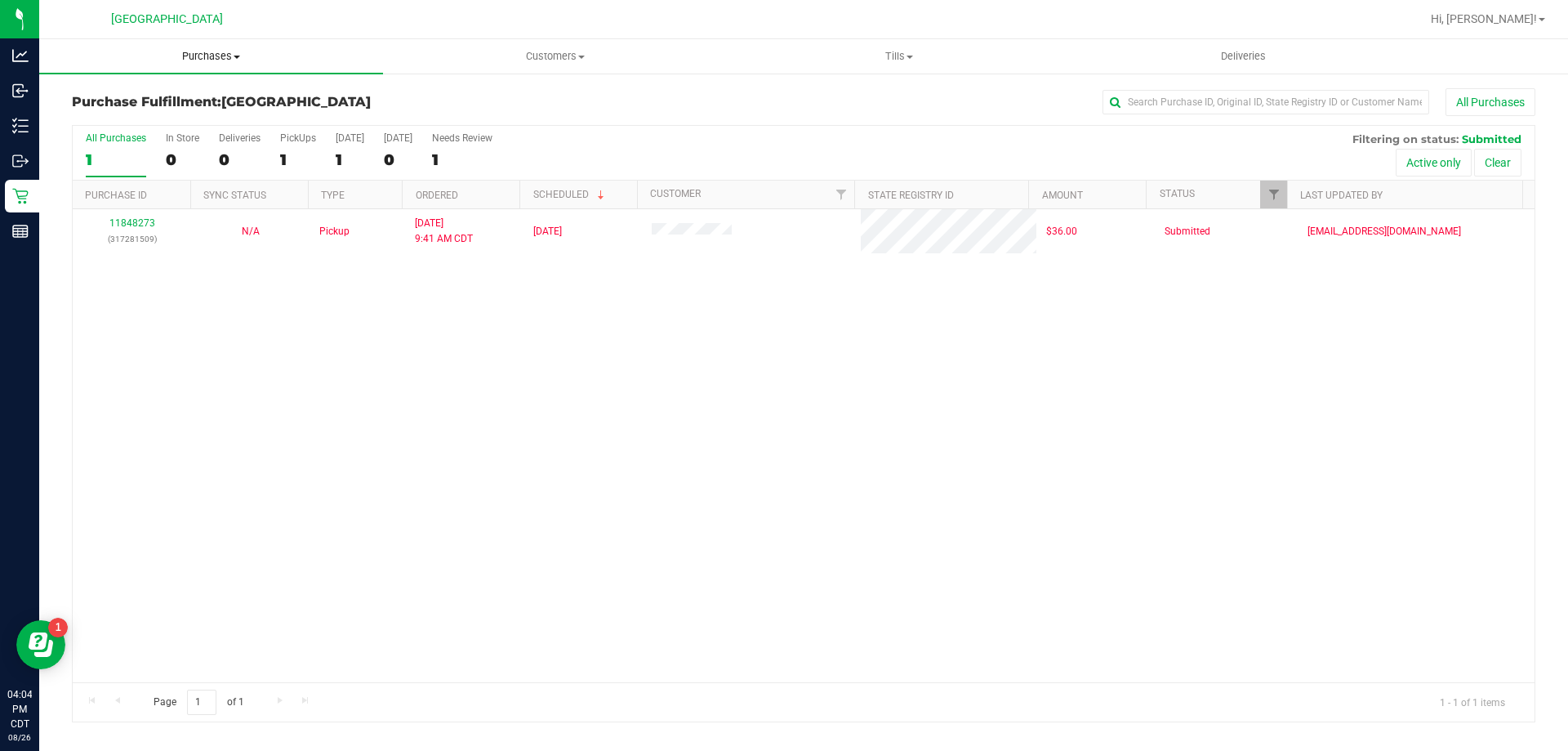
click at [201, 54] on span "Purchases" at bounding box center [211, 57] width 344 height 15
click at [180, 119] on li "Fulfillment" at bounding box center [211, 118] width 344 height 19
click at [881, 55] on span "Tills" at bounding box center [898, 57] width 342 height 15
click at [818, 96] on span "Manage tills" at bounding box center [782, 98] width 110 height 14
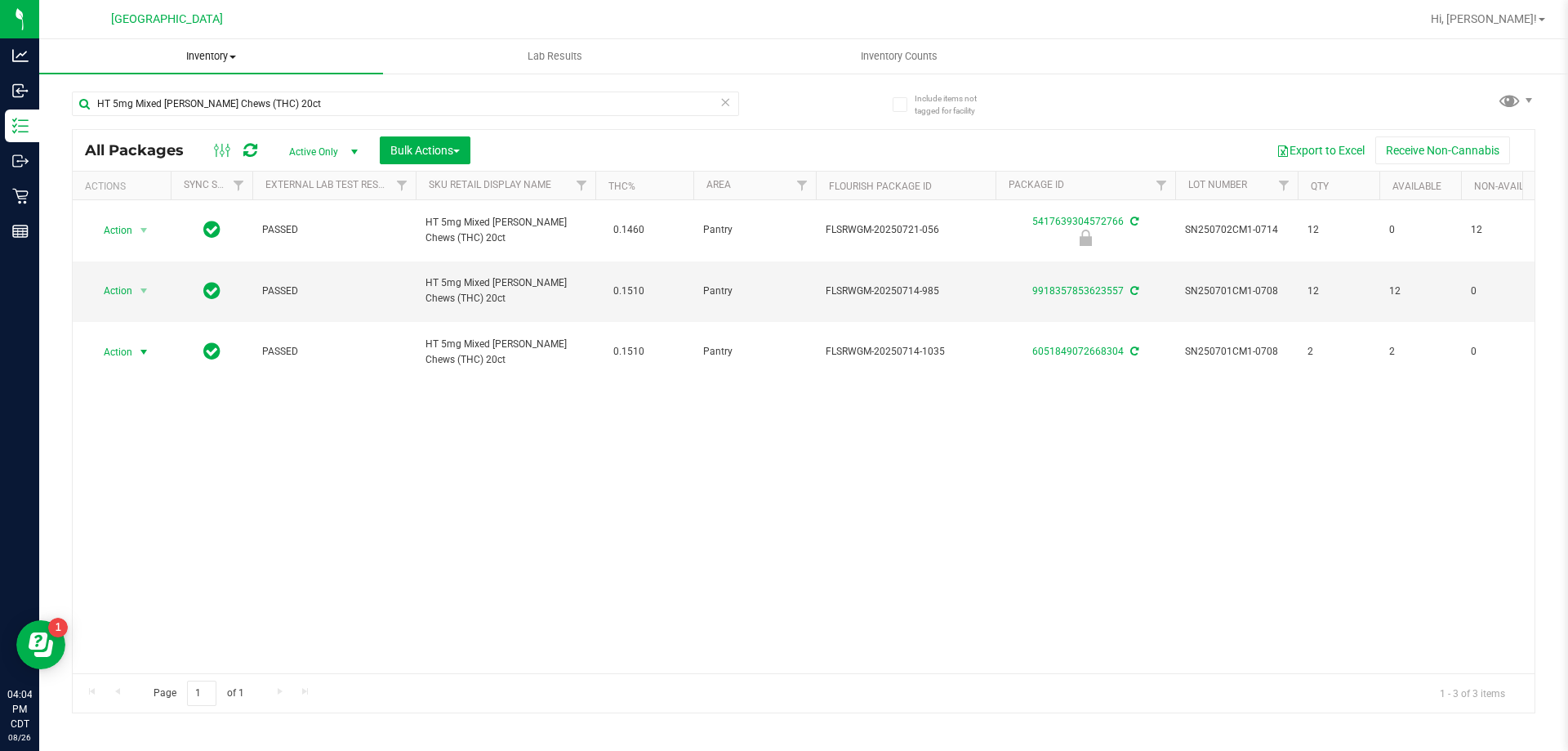
click at [213, 54] on span "Inventory" at bounding box center [211, 57] width 344 height 15
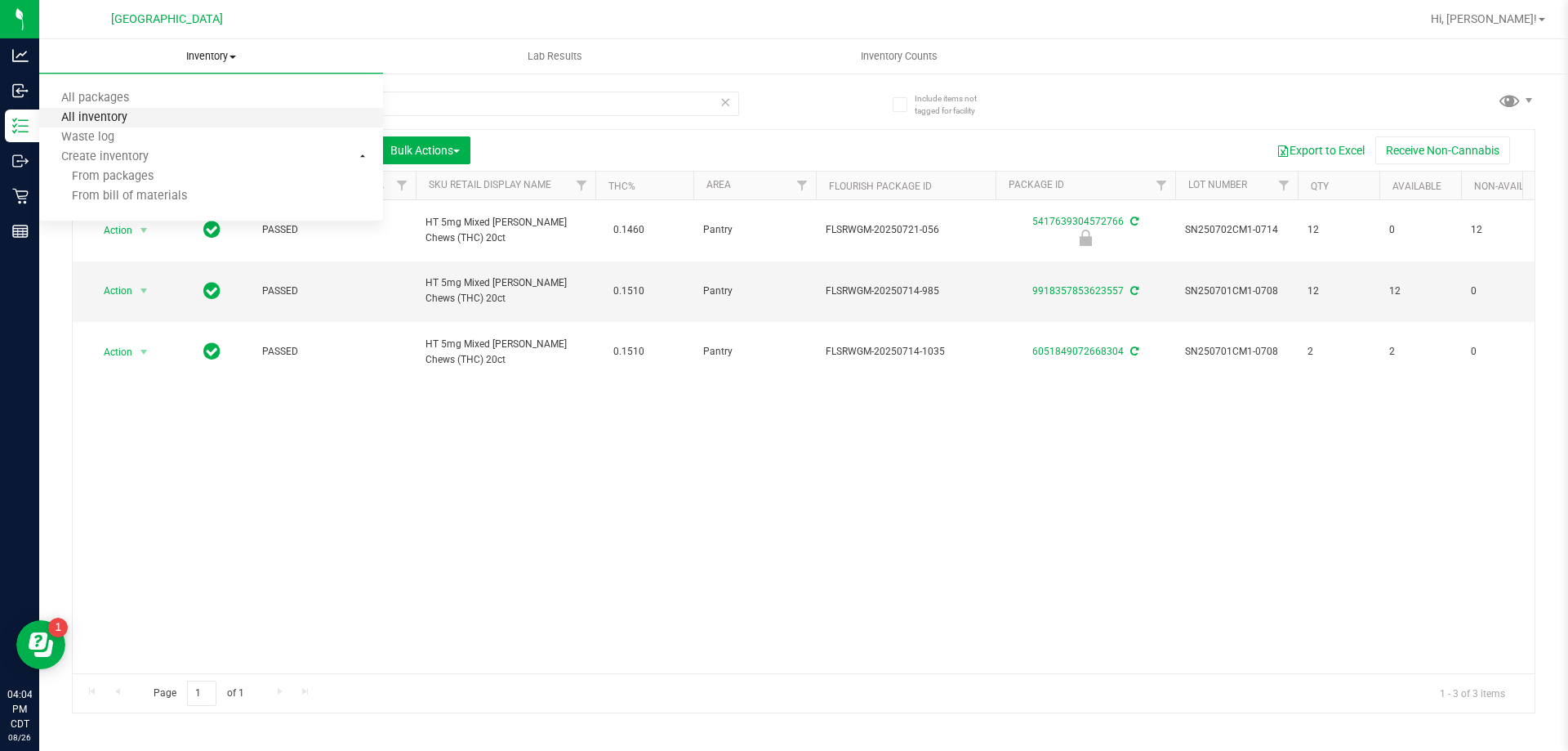
click at [121, 117] on span "All inventory" at bounding box center [94, 118] width 110 height 14
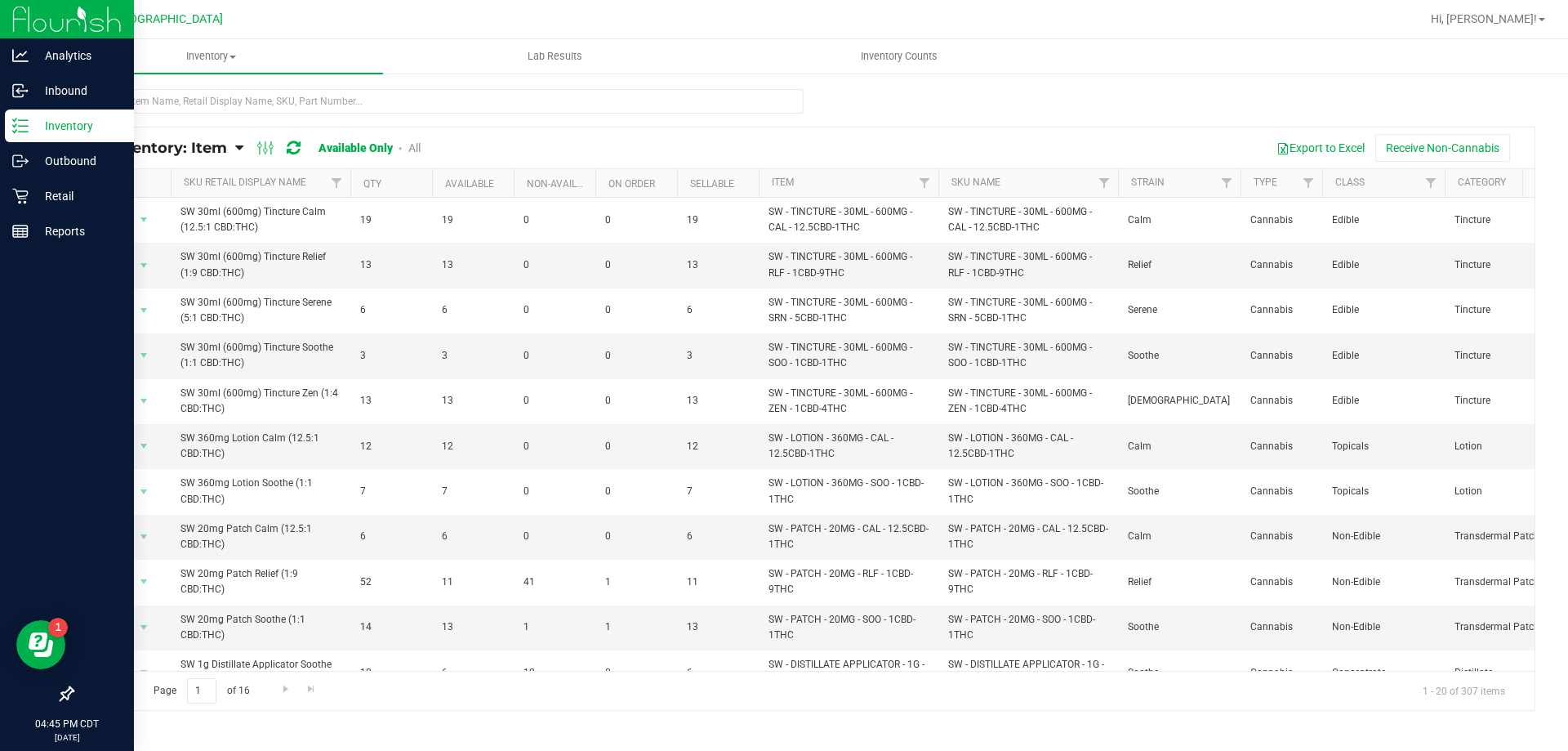
click at [57, 121] on p "Inventory" at bounding box center [77, 125] width 98 height 19
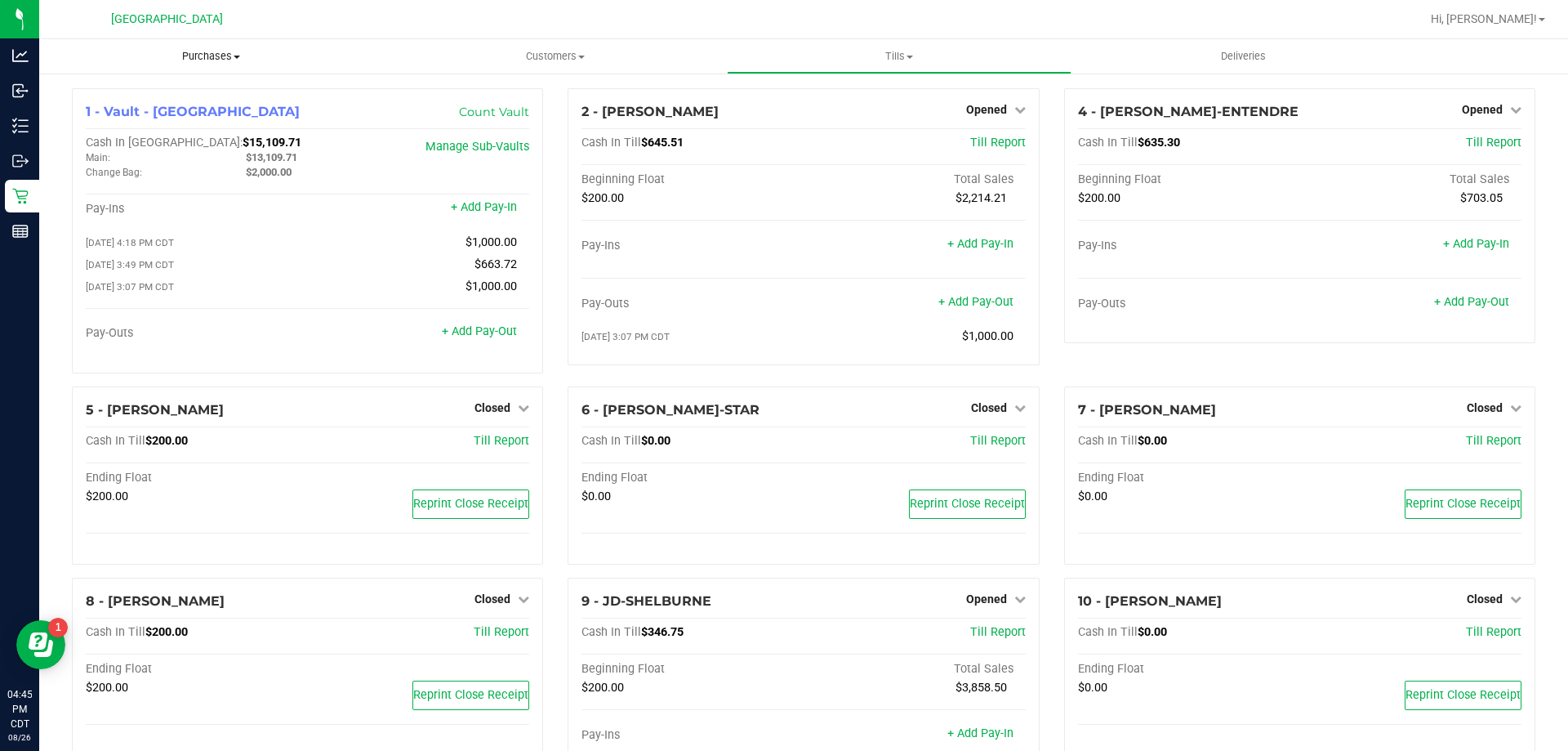
click at [199, 52] on span "Purchases" at bounding box center [211, 57] width 344 height 15
click at [176, 113] on li "Fulfillment" at bounding box center [211, 118] width 344 height 19
